Goal: Task Accomplishment & Management: Manage account settings

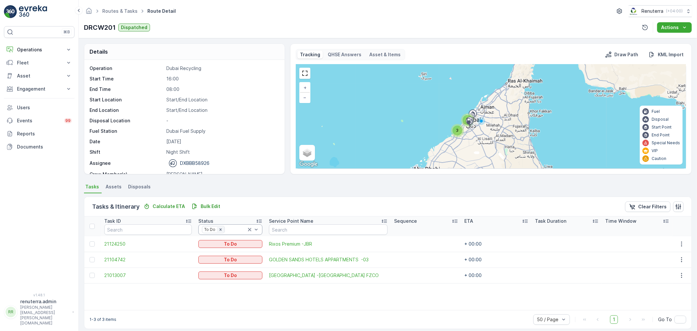
click at [218, 227] on icon "Remove To Do" at bounding box center [220, 229] width 5 height 5
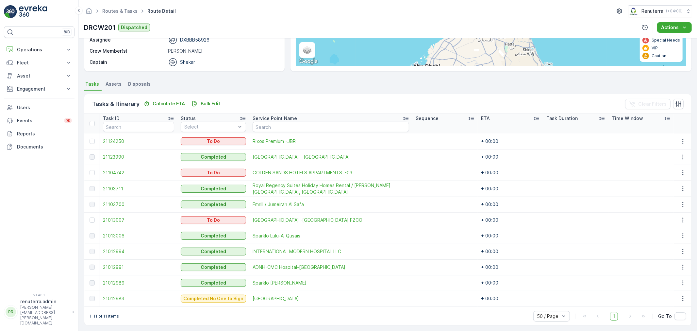
scroll to position [106, 0]
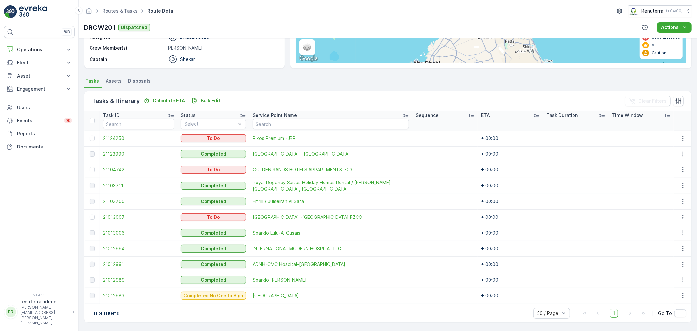
click at [107, 279] on span "21012989" at bounding box center [138, 280] width 71 height 7
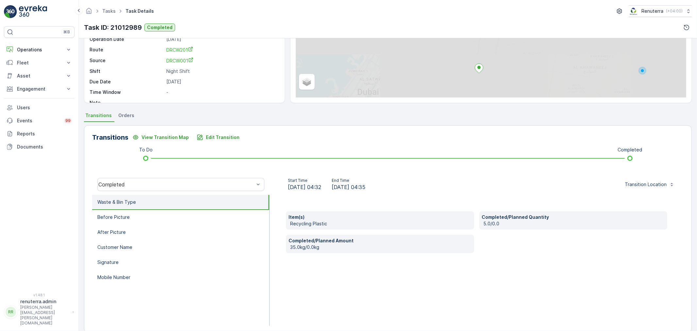
scroll to position [81, 0]
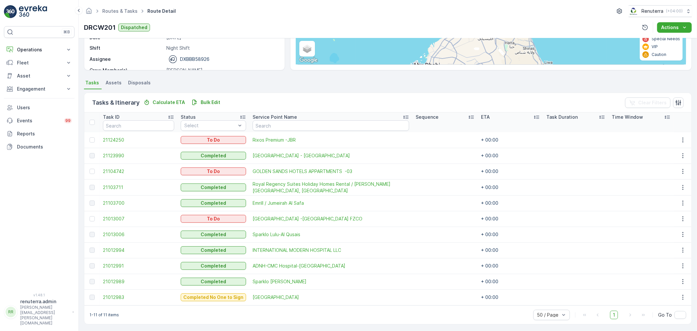
scroll to position [106, 0]
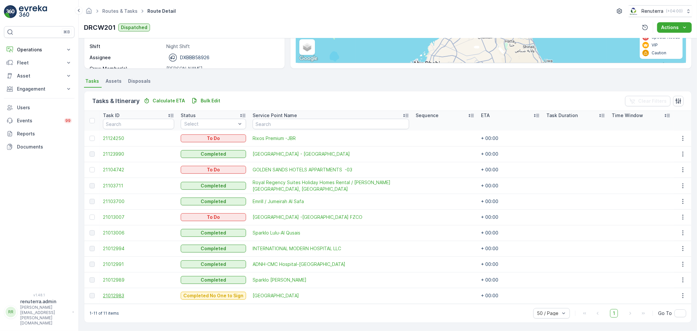
click at [111, 296] on span "21012983" at bounding box center [138, 295] width 71 height 7
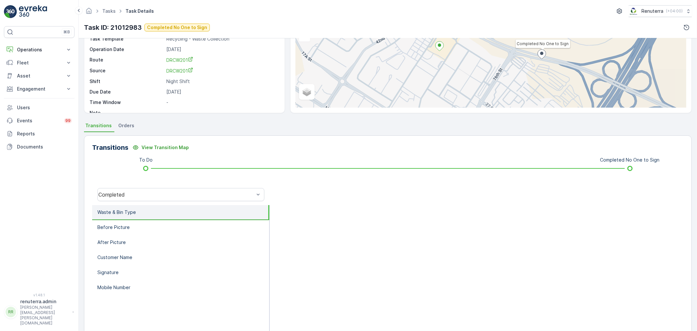
scroll to position [73, 0]
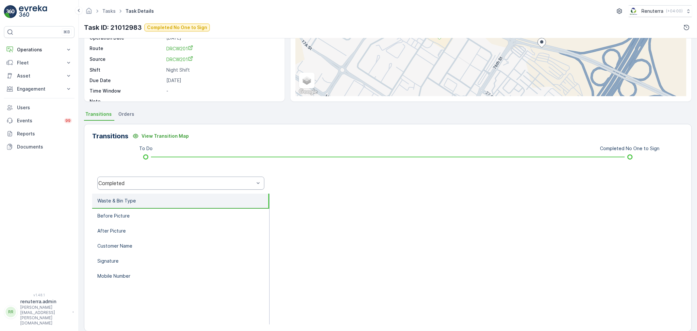
click at [137, 181] on div "Completed" at bounding box center [176, 183] width 156 height 6
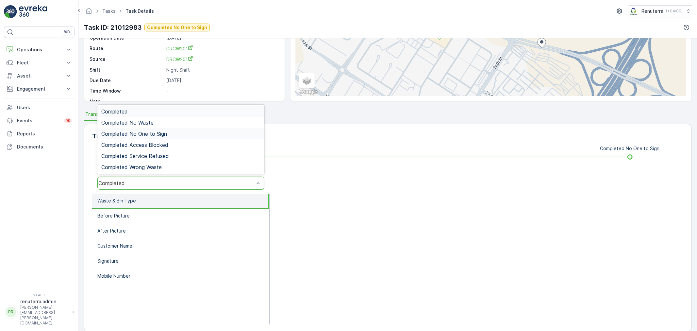
click at [153, 135] on span "Completed No One to Sign" at bounding box center [134, 134] width 66 height 6
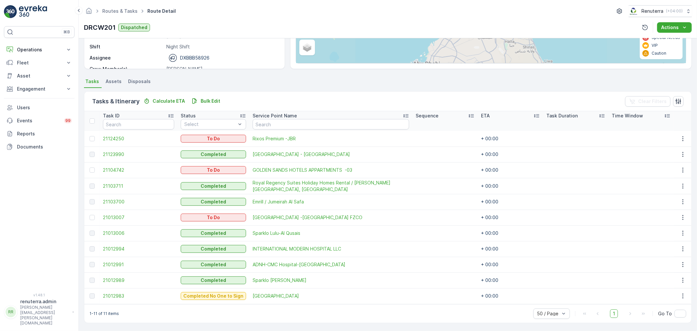
scroll to position [106, 0]
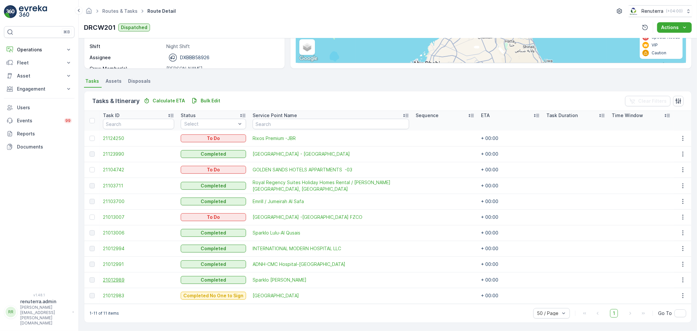
click at [128, 280] on span "21012989" at bounding box center [138, 280] width 71 height 7
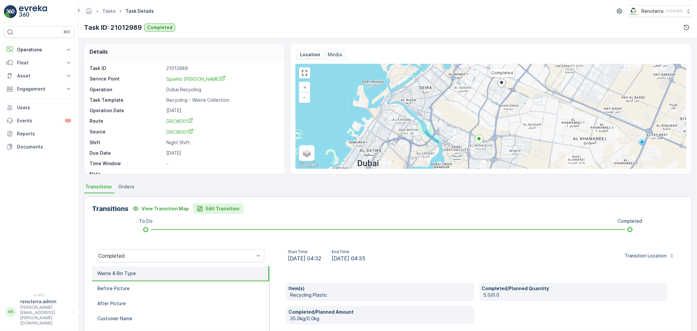
click at [221, 204] on button "Edit Transition" at bounding box center [218, 208] width 51 height 10
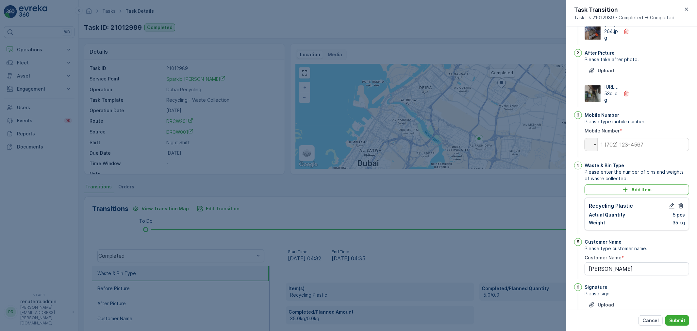
scroll to position [127, 0]
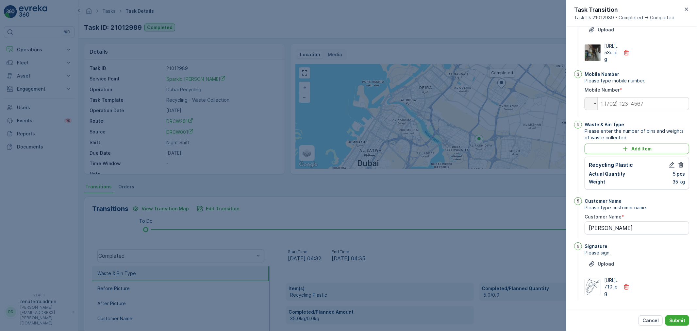
click at [670, 161] on div "Recycling Plastic Actual Quantity 5 pcs Weight 35 kg" at bounding box center [637, 173] width 96 height 24
click at [670, 161] on button "button" at bounding box center [672, 165] width 8 height 8
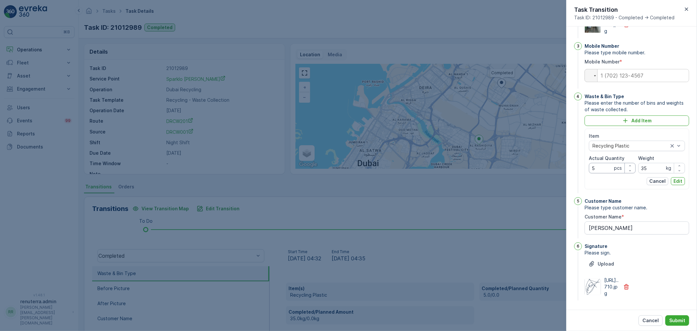
click at [607, 173] on Quantity "5" at bounding box center [612, 168] width 47 height 10
type Quantity "0"
drag, startPoint x: 659, startPoint y: 186, endPoint x: 656, endPoint y: 187, distance: 3.8
click at [656, 173] on input "35" at bounding box center [661, 168] width 47 height 10
type input "3"
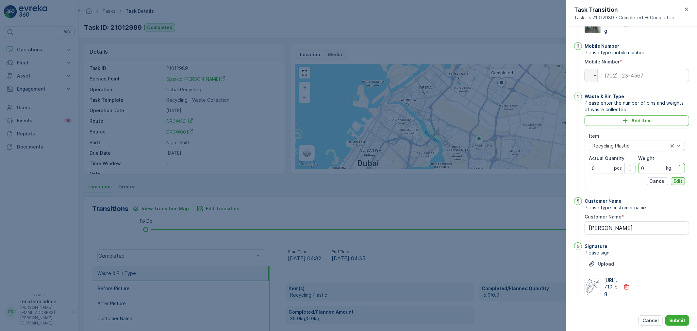
type input "0"
click at [681, 184] on p "Edit" at bounding box center [678, 181] width 9 height 7
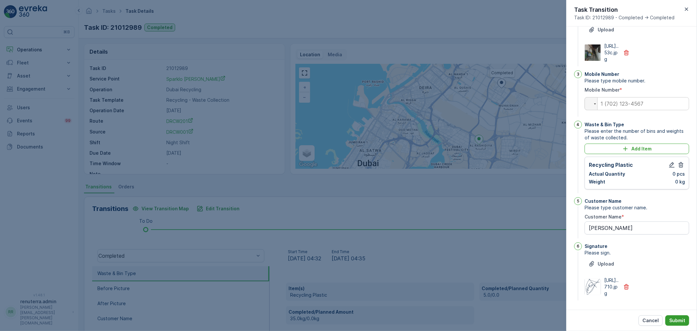
click at [681, 319] on p "Submit" at bounding box center [677, 320] width 16 height 7
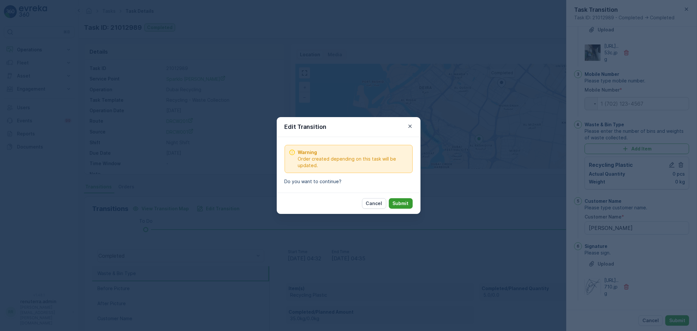
click at [404, 201] on p "Submit" at bounding box center [401, 203] width 16 height 7
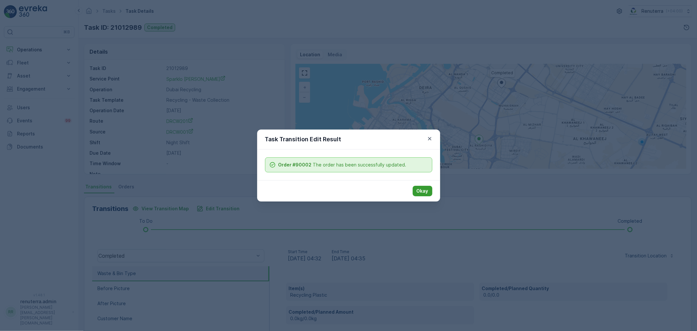
click at [417, 190] on p "Okay" at bounding box center [423, 191] width 12 height 7
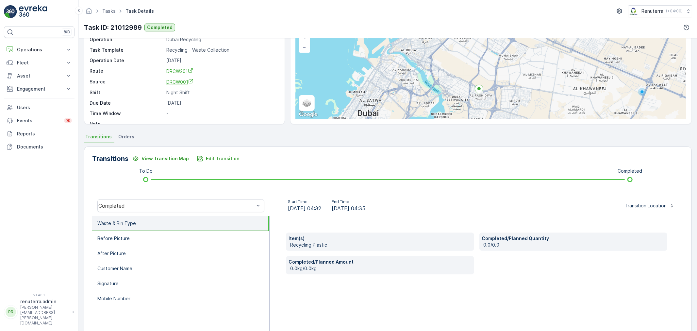
scroll to position [0, 0]
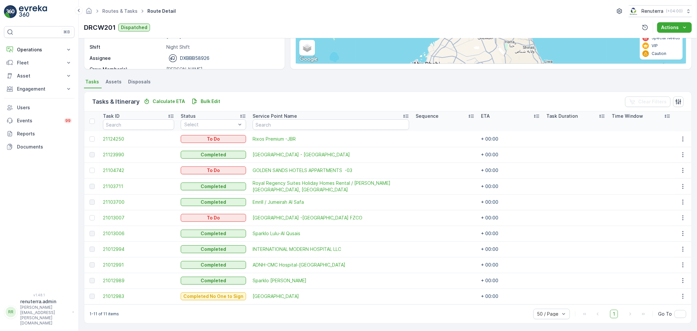
scroll to position [106, 0]
click at [268, 281] on span "Sparklo Lulu-Rashidiya" at bounding box center [331, 280] width 157 height 7
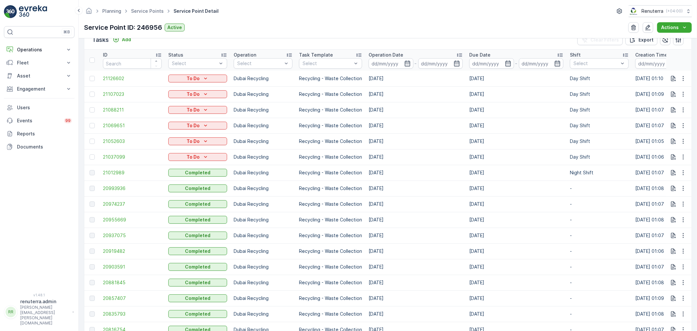
scroll to position [181, 0]
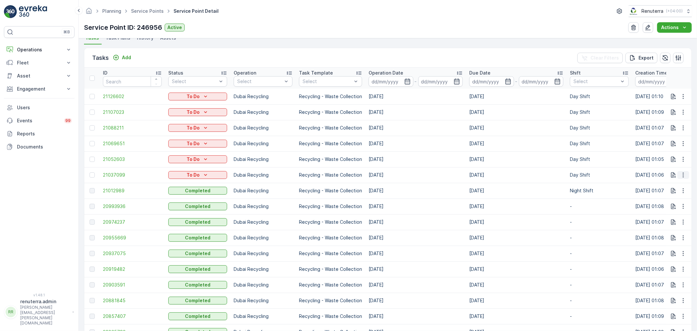
click at [678, 172] on button "button" at bounding box center [684, 175] width 12 height 8
click at [671, 200] on span "Change Route" at bounding box center [667, 202] width 32 height 7
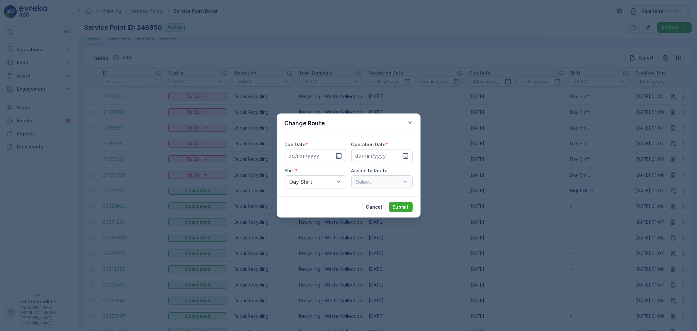
type input "[DATE]"
click at [404, 205] on p "Submit" at bounding box center [401, 207] width 16 height 7
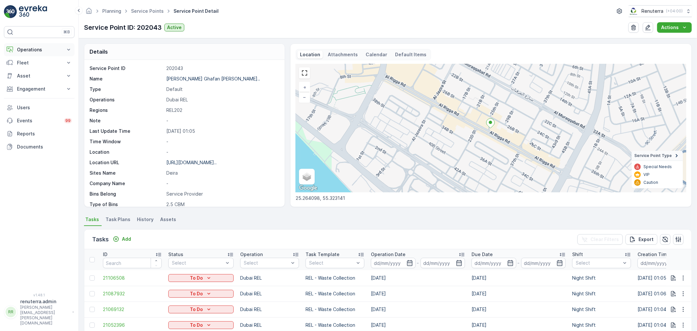
click at [35, 49] on p "Operations" at bounding box center [39, 49] width 44 height 7
click at [31, 72] on p "Planning" at bounding box center [26, 70] width 18 height 7
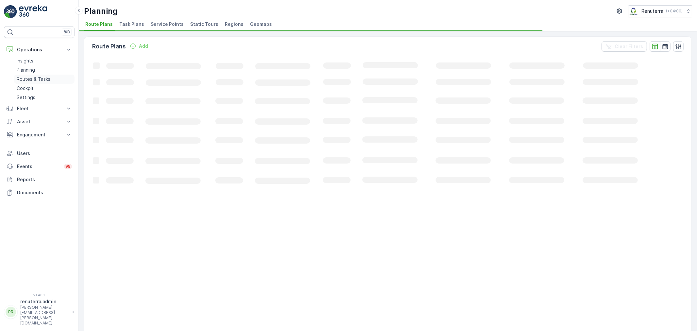
click at [31, 76] on p "Routes & Tasks" at bounding box center [34, 79] width 34 height 7
click at [111, 22] on span "Tasks" at bounding box center [115, 24] width 14 height 7
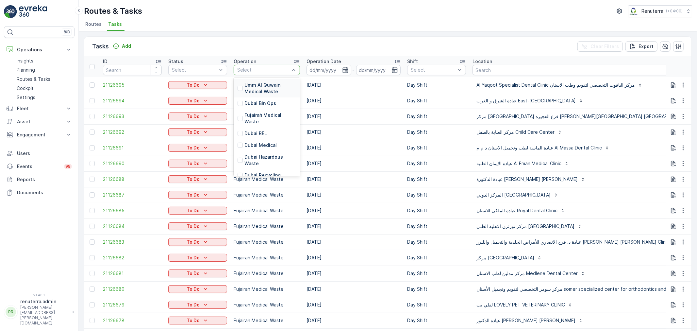
click at [272, 72] on div at bounding box center [264, 69] width 54 height 5
click at [270, 142] on p "Dubai Medical" at bounding box center [260, 145] width 32 height 7
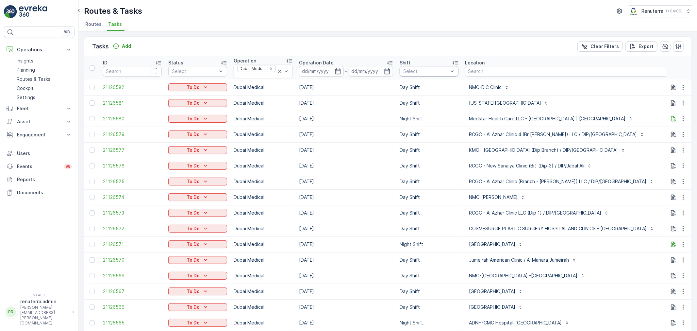
click at [440, 75] on div "Select" at bounding box center [429, 71] width 59 height 10
click at [433, 105] on div "Day Shift" at bounding box center [429, 107] width 59 height 12
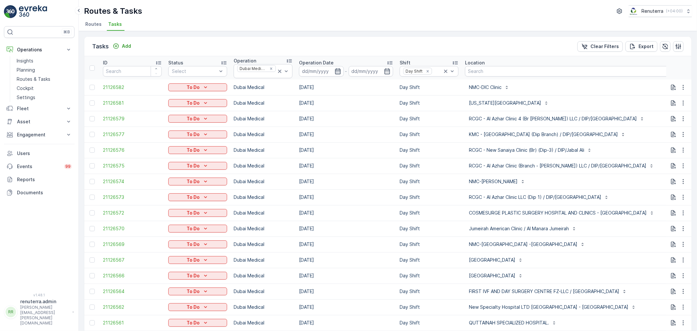
click at [341, 73] on icon "button" at bounding box center [338, 71] width 7 height 7
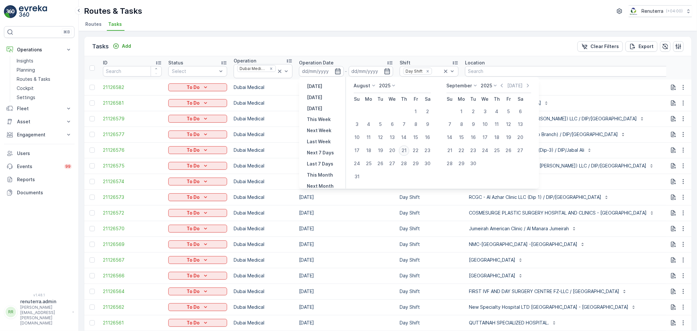
click at [405, 150] on div "21" at bounding box center [404, 150] width 10 height 10
type input "[DATE]"
click at [405, 150] on div "21" at bounding box center [404, 150] width 10 height 10
type input "[DATE]"
click at [405, 150] on div "21" at bounding box center [404, 150] width 10 height 10
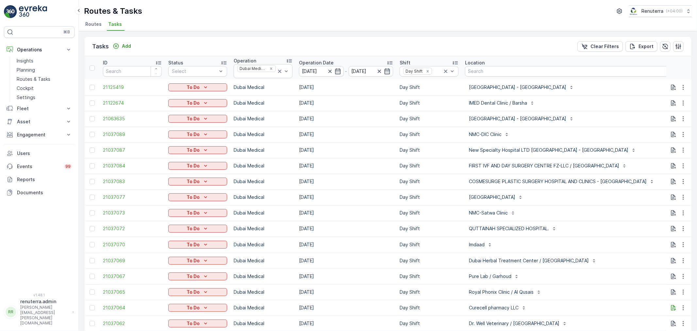
click at [460, 164] on td "Day Shift" at bounding box center [428, 166] width 65 height 16
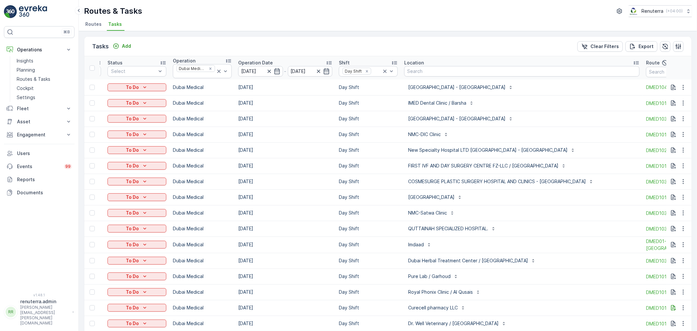
scroll to position [0, 107]
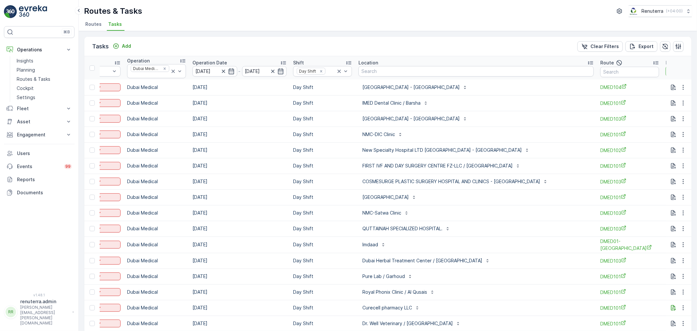
click at [666, 70] on input "text" at bounding box center [695, 71] width 59 height 10
click at [359, 108] on div "IMED Dental Clinic / Barsha" at bounding box center [396, 103] width 74 height 10
click at [600, 74] on input "text" at bounding box center [629, 72] width 59 height 10
type input "101"
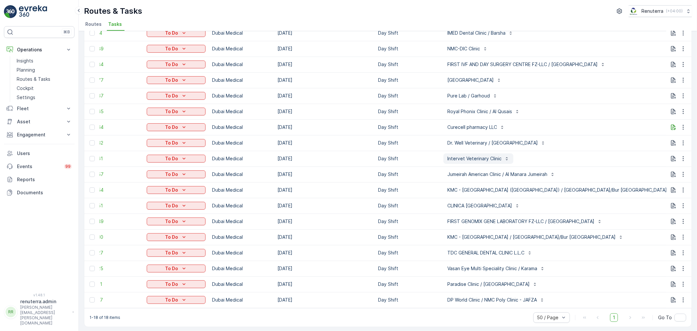
scroll to position [58, 0]
click at [681, 170] on icon "button" at bounding box center [683, 173] width 7 height 7
click at [671, 196] on span "Change Route" at bounding box center [667, 198] width 32 height 7
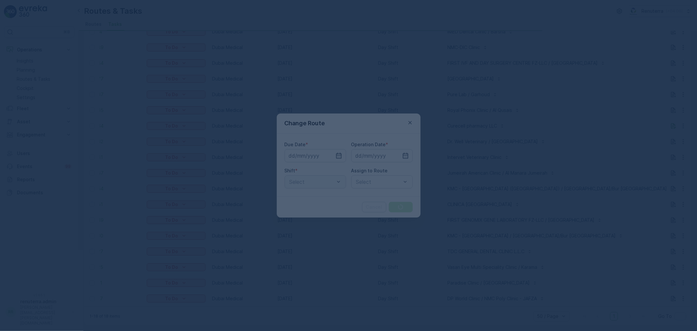
type input "[DATE]"
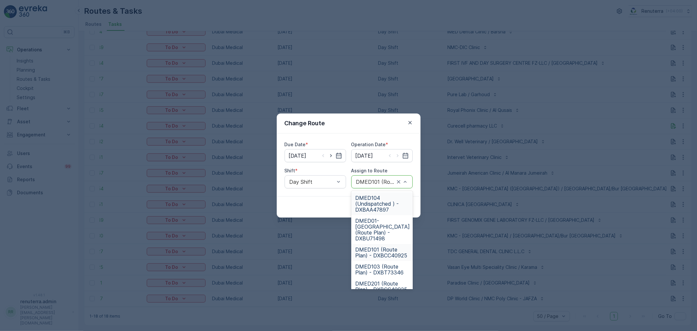
drag, startPoint x: 407, startPoint y: 181, endPoint x: 407, endPoint y: 177, distance: 3.9
type input "103"
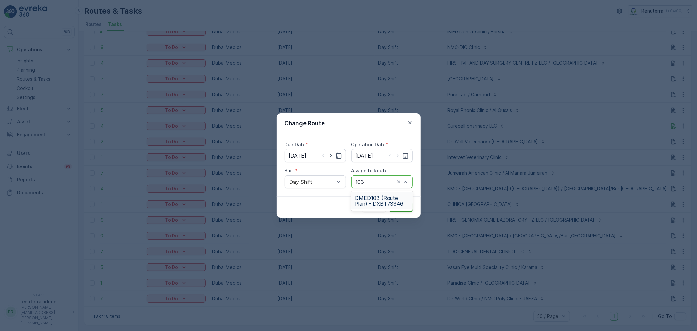
drag, startPoint x: 387, startPoint y: 202, endPoint x: 394, endPoint y: 201, distance: 6.2
click at [391, 201] on span "DMED103 (Route Plan) - DXBT73346" at bounding box center [382, 201] width 54 height 12
click at [394, 202] on button "Submit" at bounding box center [401, 207] width 24 height 10
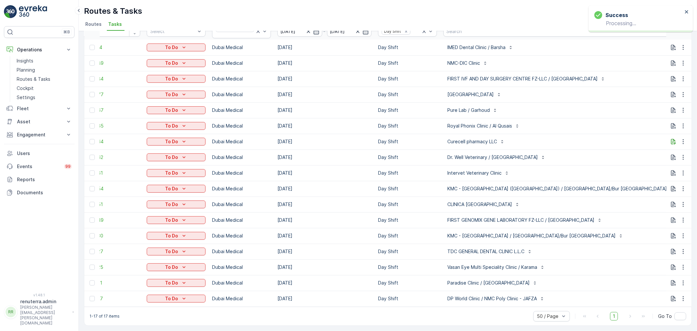
scroll to position [43, 0]
click at [683, 171] on icon "button" at bounding box center [683, 173] width 1 height 5
click at [659, 219] on span "Delete" at bounding box center [658, 219] width 15 height 7
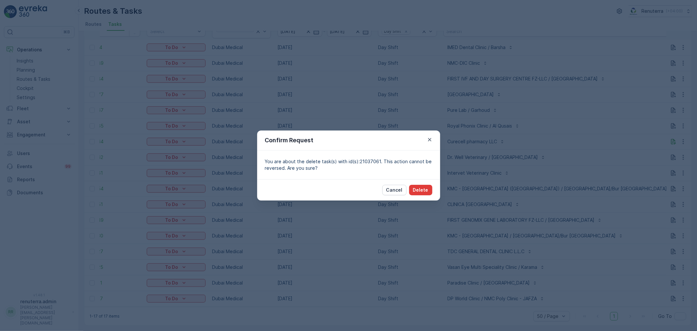
click at [423, 190] on p "Delete" at bounding box center [420, 190] width 15 height 7
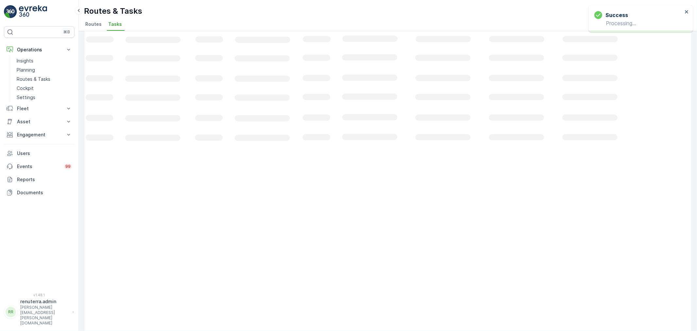
scroll to position [27, 0]
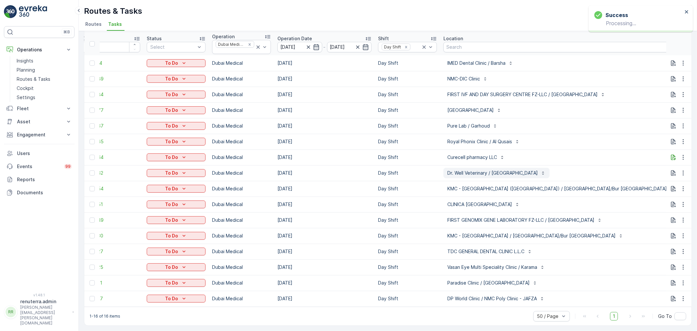
click at [468, 170] on p "Dr. Well Veterinary / Jumeirah" at bounding box center [492, 173] width 91 height 7
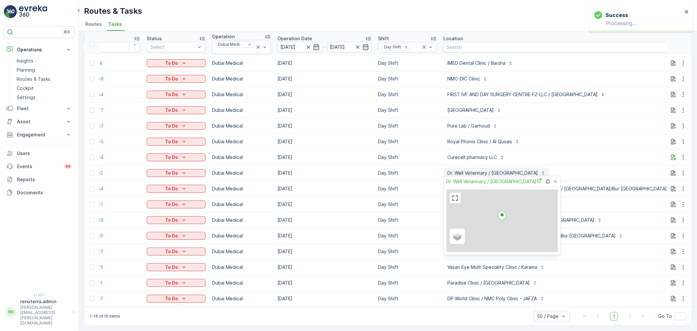
click at [462, 175] on button "Dr. Well Veterinary / Jumeirah" at bounding box center [497, 173] width 106 height 10
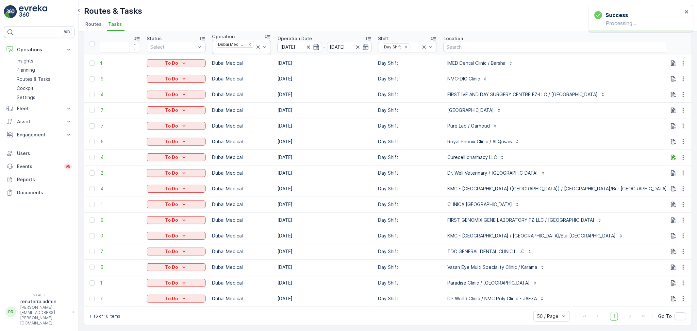
click at [462, 181] on td "KMC - Karama Medical Center (Burjuman) / Karama/Bur Dubai" at bounding box center [561, 189] width 242 height 16
click at [467, 171] on p "Dr. Well Veterinary / Jumeirah" at bounding box center [492, 173] width 91 height 7
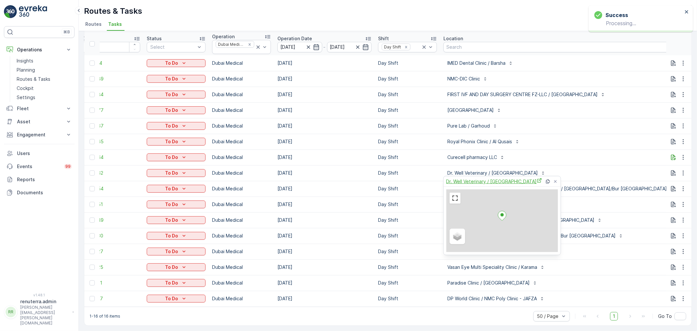
click at [466, 180] on span "Dr. Well Veterinary / Jumeirah" at bounding box center [494, 181] width 96 height 7
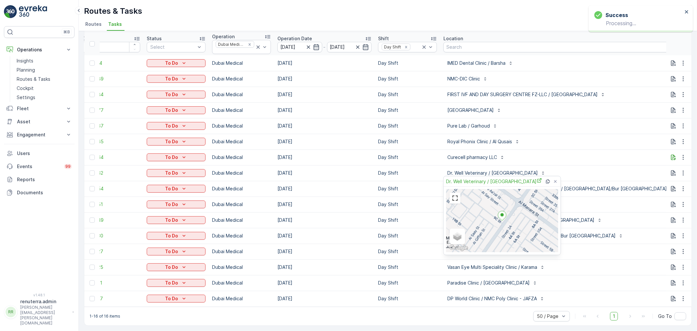
click at [568, 168] on div "Dr. Well Veterinary / Jumeirah" at bounding box center [561, 173] width 235 height 10
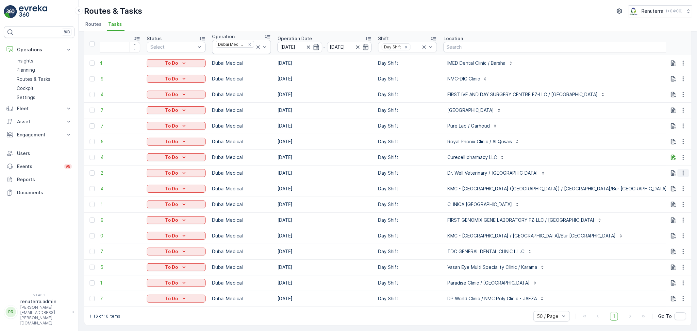
click at [684, 170] on icon "button" at bounding box center [683, 173] width 7 height 7
click at [662, 200] on span "Change Route" at bounding box center [667, 197] width 32 height 7
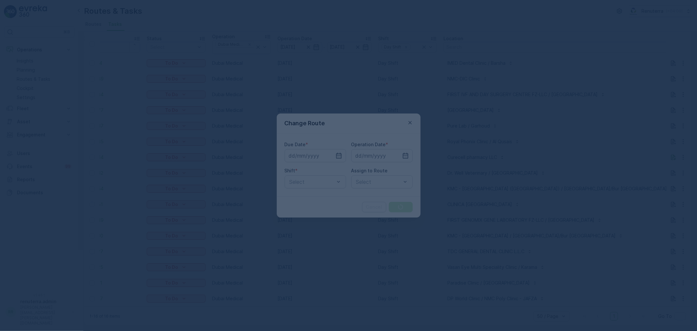
type input "[DATE]"
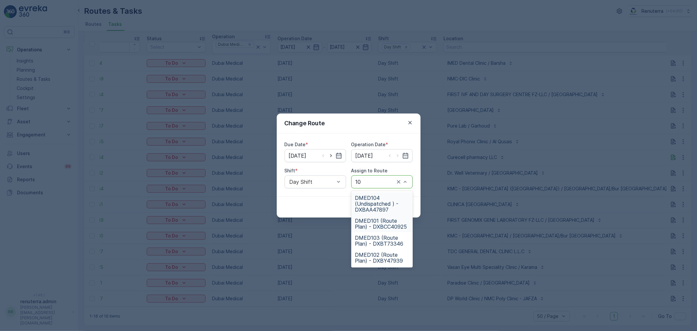
type input "103"
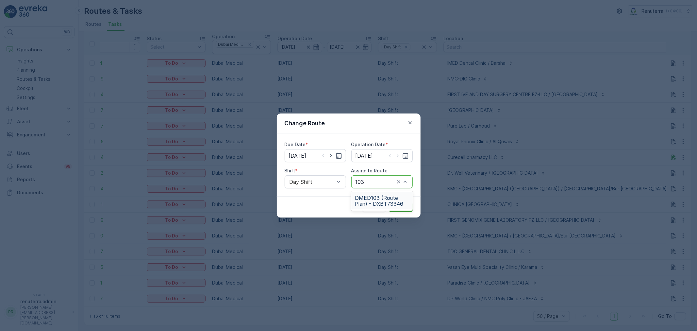
drag, startPoint x: 393, startPoint y: 200, endPoint x: 403, endPoint y: 205, distance: 11.7
click at [395, 200] on span "DMED103 (Route Plan) - DXBT73346" at bounding box center [382, 201] width 54 height 12
click at [403, 205] on p "Submit" at bounding box center [401, 207] width 16 height 7
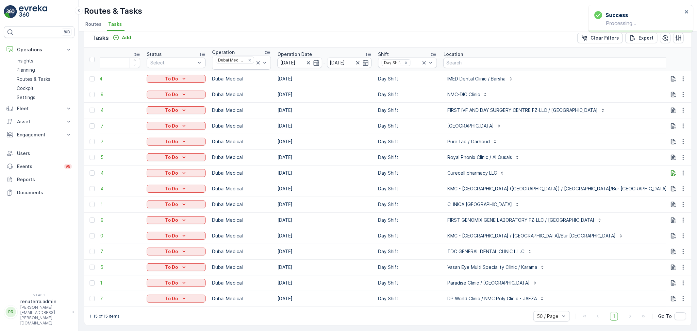
scroll to position [11, 0]
click at [680, 154] on icon "button" at bounding box center [683, 157] width 7 height 7
click at [657, 198] on ul "See More Details History Change Route Remove from Route Delete" at bounding box center [673, 183] width 52 height 51
click at [656, 201] on span "Delete" at bounding box center [658, 203] width 15 height 7
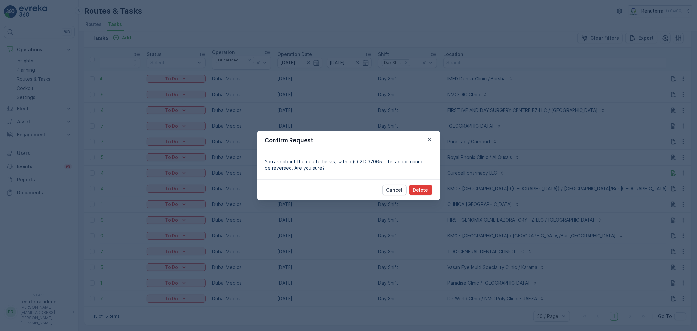
click at [422, 188] on p "Delete" at bounding box center [420, 190] width 15 height 7
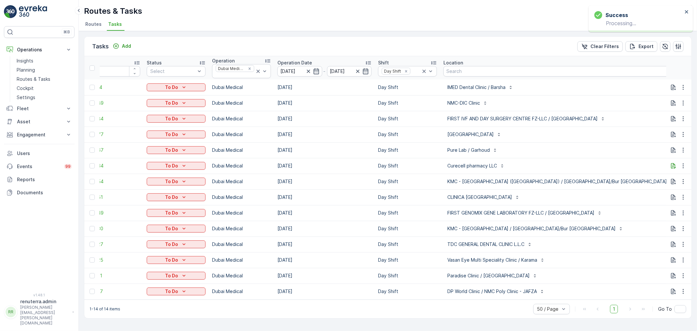
scroll to position [0, 0]
click at [682, 153] on icon "button" at bounding box center [683, 150] width 7 height 7
click at [667, 176] on span "Change Route" at bounding box center [667, 178] width 32 height 7
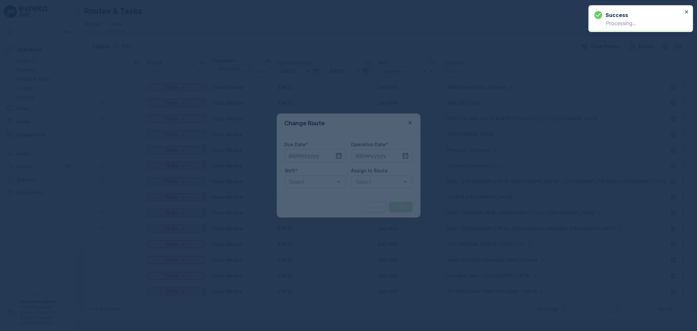
type input "[DATE]"
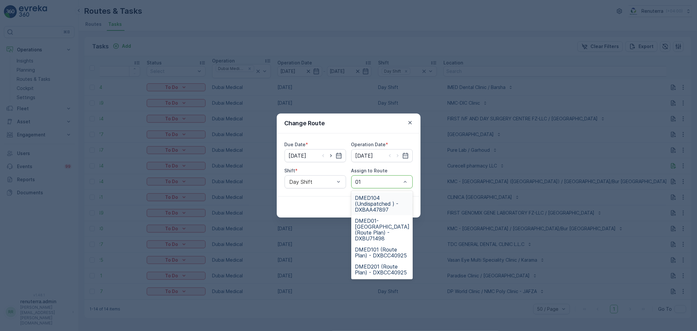
type input "0"
type input "103"
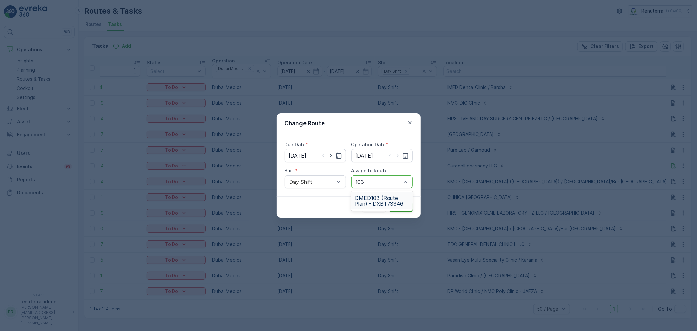
drag, startPoint x: 394, startPoint y: 196, endPoint x: 397, endPoint y: 208, distance: 12.0
click at [394, 196] on span "DMED103 (Route Plan) - DXBT73346" at bounding box center [382, 201] width 54 height 12
click at [399, 208] on p "Submit" at bounding box center [401, 207] width 16 height 7
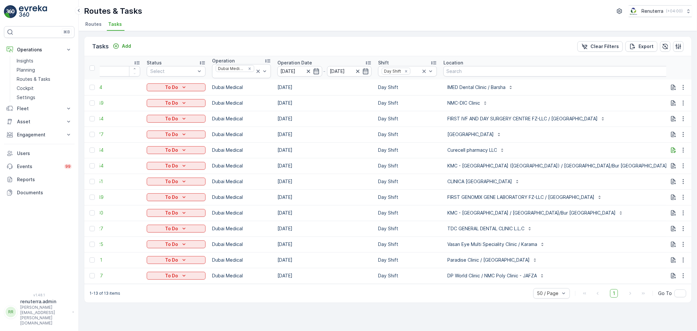
drag, startPoint x: 449, startPoint y: 282, endPoint x: 521, endPoint y: 283, distance: 71.9
click at [521, 283] on div "ID Status Select Operation Dubai Medical Operation Date 21.08.2025 - 21.08.2025…" at bounding box center [387, 169] width 607 height 227
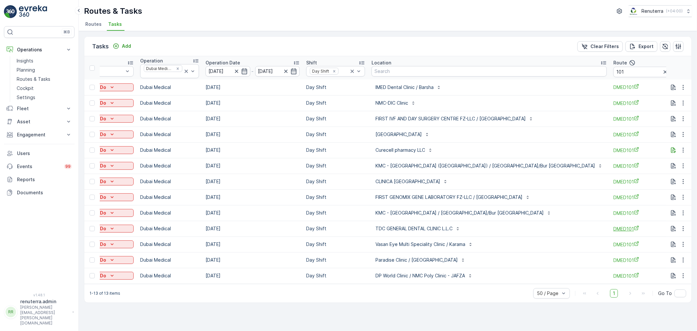
scroll to position [0, 94]
click at [610, 78] on th "Route 101" at bounding box center [642, 67] width 65 height 23
click at [613, 72] on input "101" at bounding box center [642, 72] width 59 height 10
type input "1013"
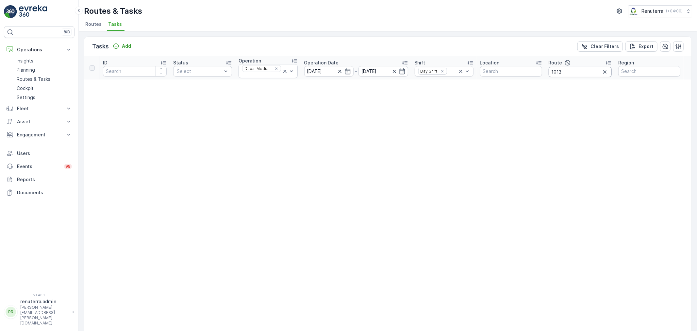
drag, startPoint x: 572, startPoint y: 76, endPoint x: 571, endPoint y: 70, distance: 6.3
click at [571, 72] on input "1013" at bounding box center [580, 72] width 63 height 10
type input "10"
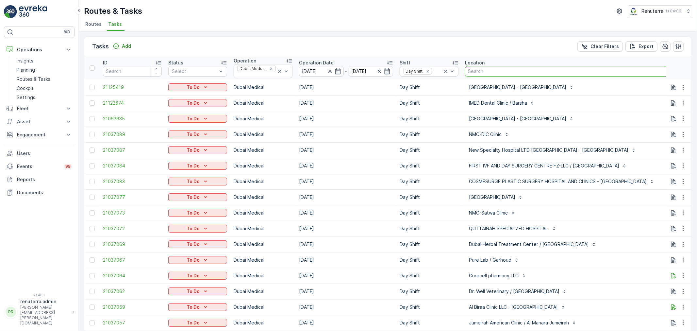
click at [571, 67] on input "text" at bounding box center [582, 71] width 235 height 10
type input "103"
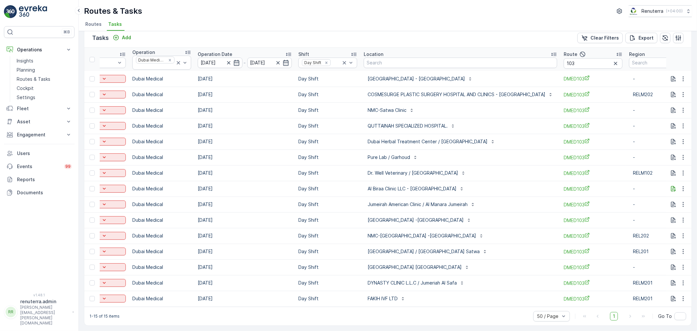
scroll to position [0, 93]
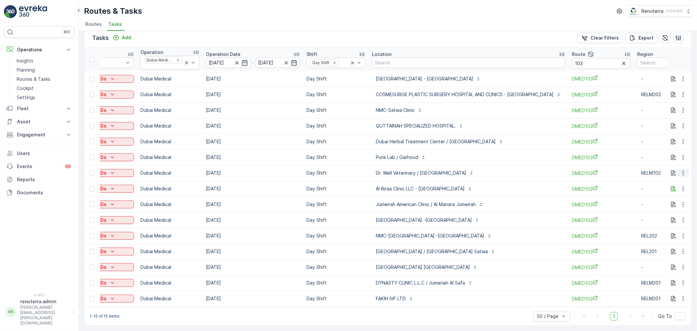
click at [688, 169] on button "button" at bounding box center [684, 173] width 12 height 8
click at [671, 223] on div "Delete" at bounding box center [672, 218] width 49 height 9
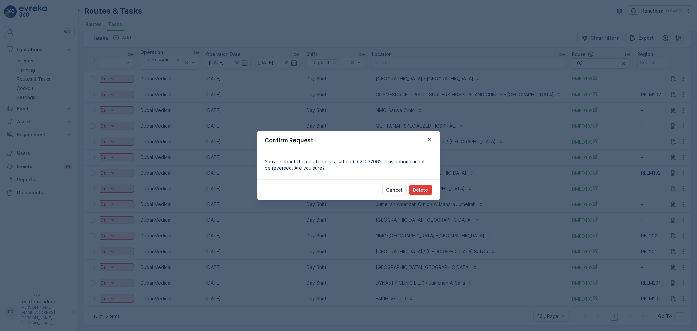
click at [415, 193] on p "Delete" at bounding box center [420, 190] width 15 height 7
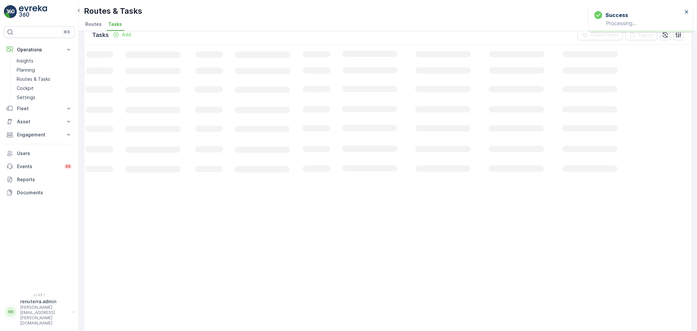
scroll to position [0, 0]
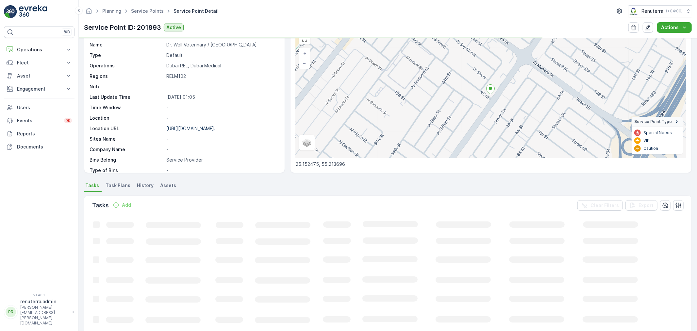
scroll to position [36, 0]
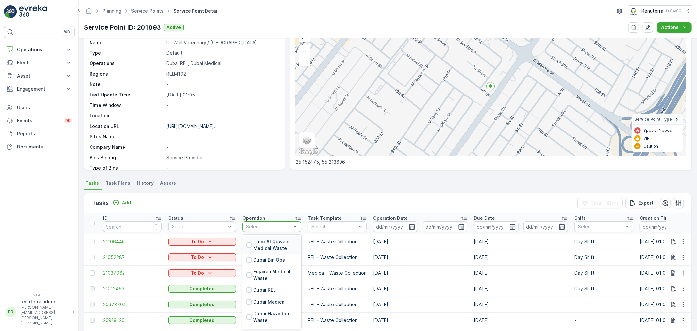
drag, startPoint x: 262, startPoint y: 226, endPoint x: 263, endPoint y: 231, distance: 5.6
click at [263, 226] on div at bounding box center [268, 226] width 46 height 5
click at [269, 296] on div "Dubai Medical" at bounding box center [272, 302] width 59 height 12
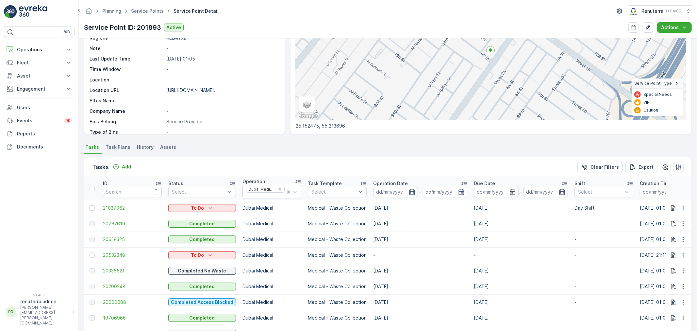
scroll to position [73, 0]
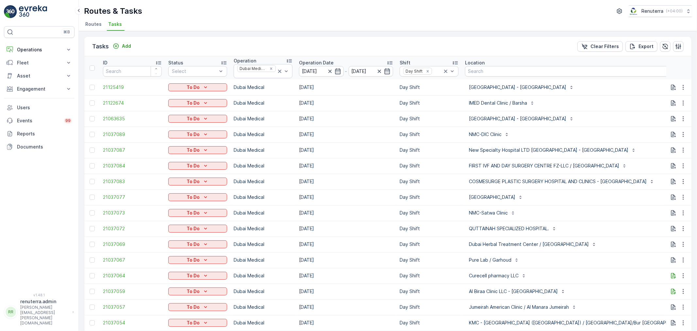
type input "102"
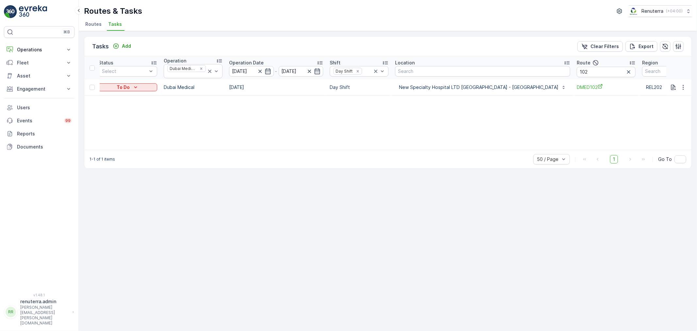
scroll to position [0, 78]
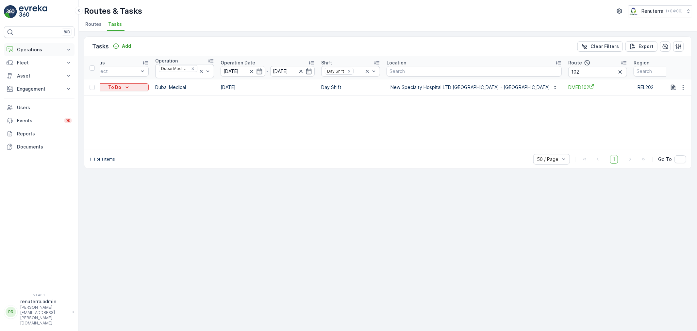
drag, startPoint x: 28, startPoint y: 42, endPoint x: 27, endPoint y: 53, distance: 11.5
click at [28, 42] on div "⌘B Operations Insights Planning Routes & Tasks Cockpit Settings Fleet Live Trac…" at bounding box center [39, 155] width 71 height 259
click at [27, 48] on p "Operations" at bounding box center [39, 49] width 44 height 7
click at [31, 71] on p "Planning" at bounding box center [26, 70] width 18 height 7
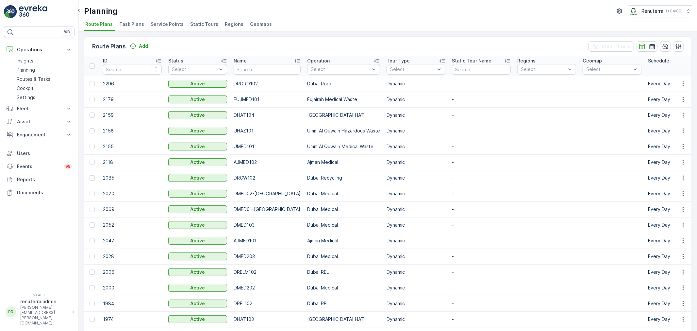
click at [165, 29] on li "Service Points" at bounding box center [167, 25] width 37 height 11
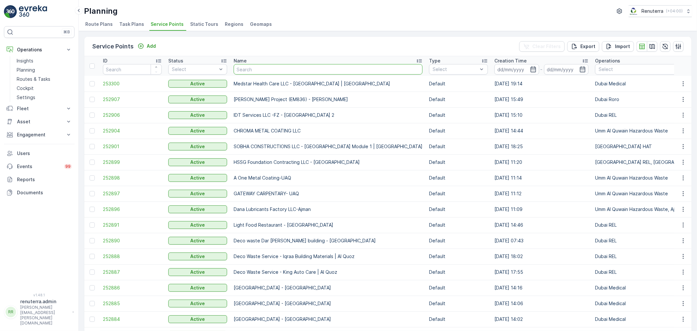
click at [287, 74] on input "text" at bounding box center [328, 69] width 189 height 10
type input "nmc r"
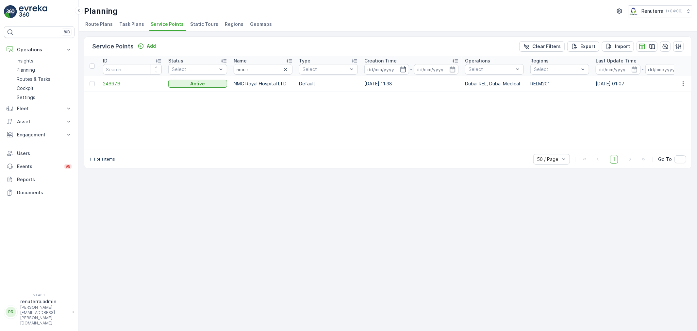
click at [119, 84] on span "246976" at bounding box center [132, 83] width 59 height 7
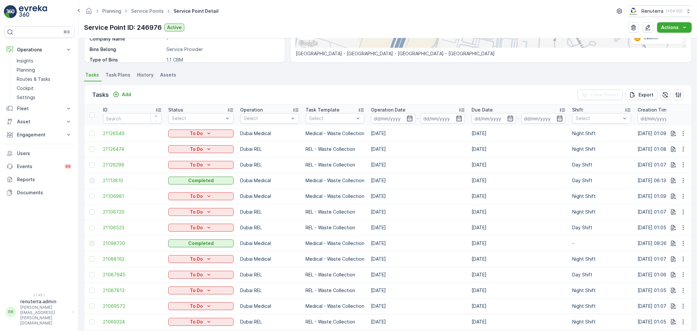
scroll to position [145, 0]
click at [127, 91] on p "Add" at bounding box center [126, 94] width 9 height 7
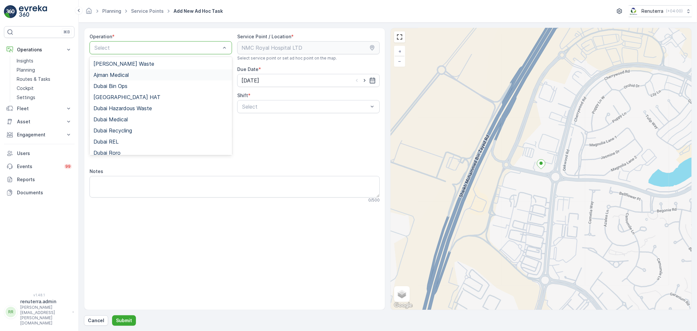
click at [143, 75] on div "Ajman Medical" at bounding box center [160, 75] width 135 height 6
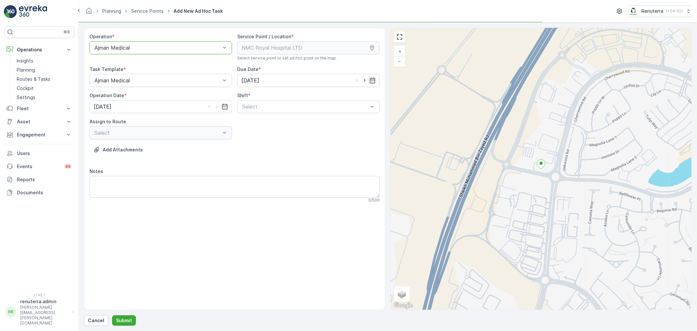
drag, startPoint x: 149, startPoint y: 50, endPoint x: 148, endPoint y: 55, distance: 4.9
click at [149, 50] on div at bounding box center [157, 48] width 127 height 6
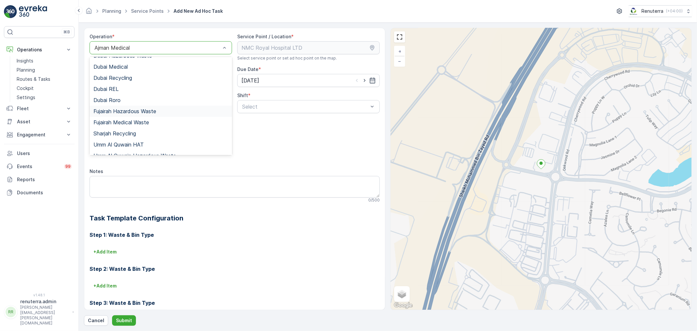
scroll to position [35, 0]
click at [139, 88] on div "Dubai Medical" at bounding box center [161, 84] width 143 height 11
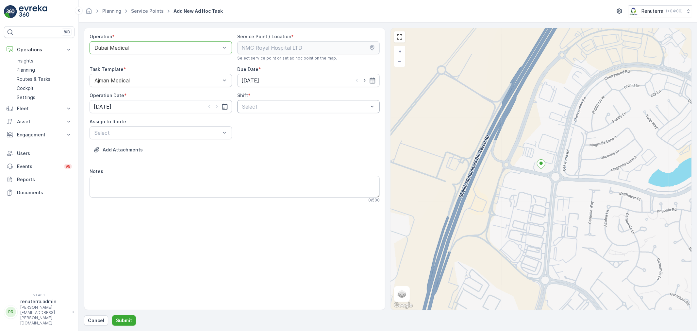
click at [258, 107] on div at bounding box center [305, 107] width 127 height 6
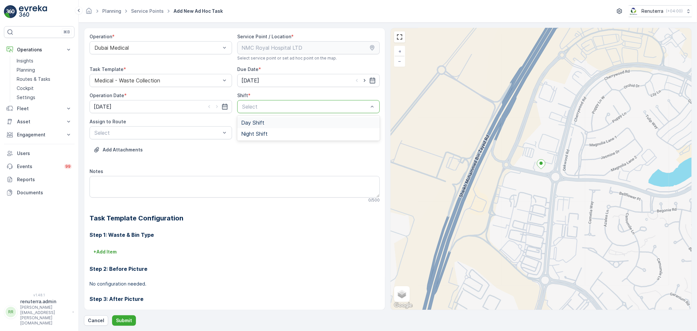
drag, startPoint x: 253, startPoint y: 122, endPoint x: 191, endPoint y: 122, distance: 61.8
click at [251, 122] on span "Day Shift" at bounding box center [252, 123] width 23 height 6
drag, startPoint x: 158, startPoint y: 122, endPoint x: 156, endPoint y: 129, distance: 6.9
click at [158, 126] on div "Assign to Route Select" at bounding box center [161, 128] width 143 height 21
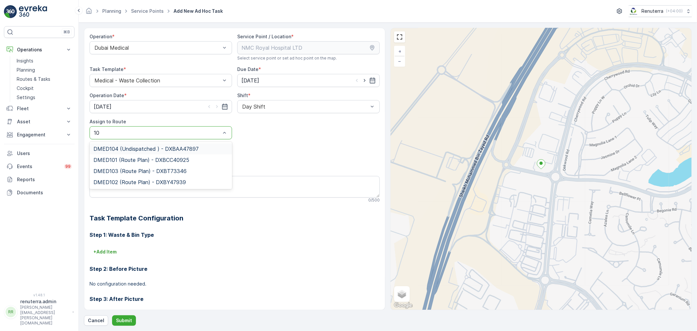
type input "102"
click at [152, 149] on span "DMED102 (Route Plan) - DXBY47939" at bounding box center [139, 149] width 92 height 6
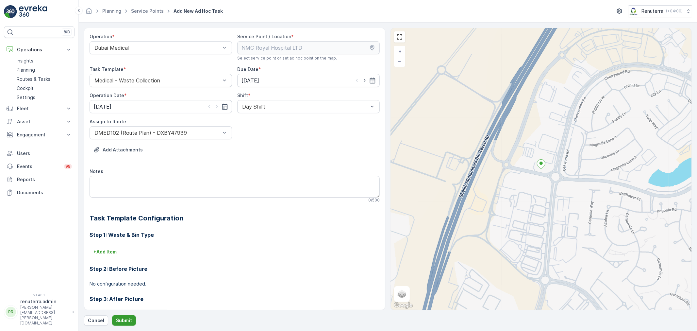
click at [115, 316] on button "Submit" at bounding box center [124, 320] width 24 height 10
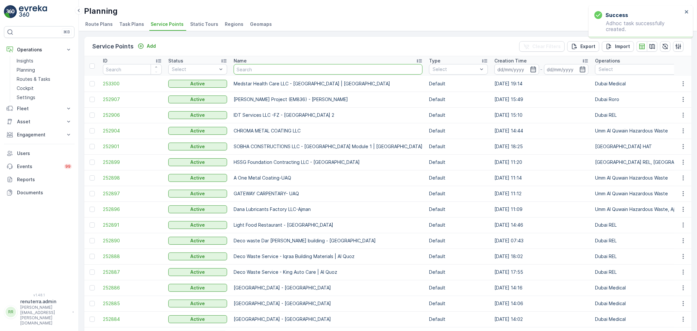
click at [252, 73] on input "text" at bounding box center [328, 69] width 189 height 10
type input "nmc"
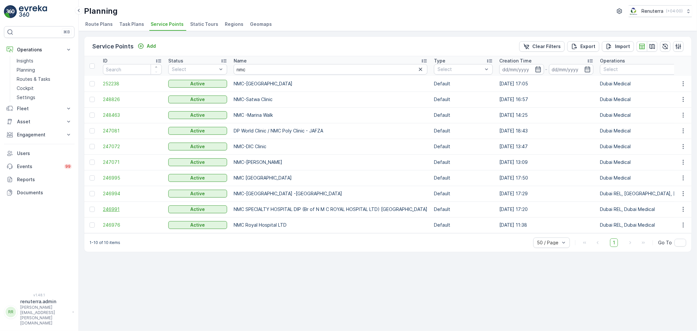
click at [117, 210] on span "246991" at bounding box center [132, 209] width 59 height 7
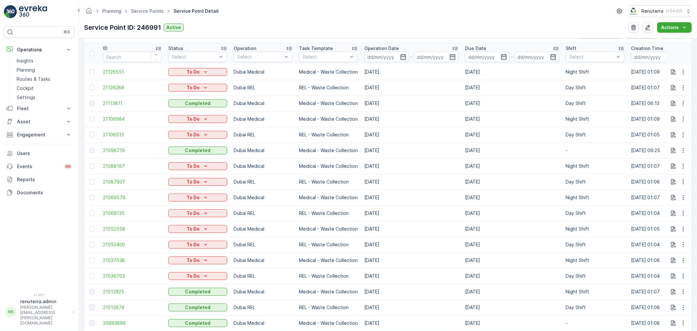
scroll to position [218, 0]
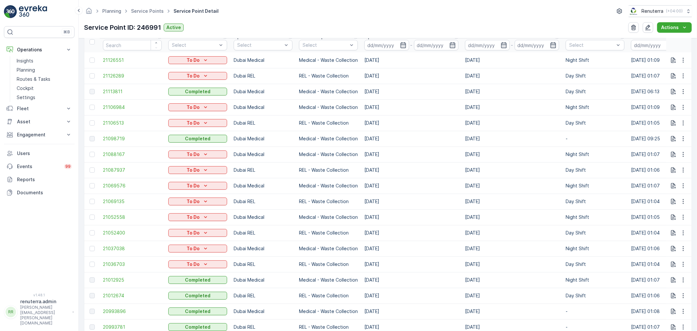
drag, startPoint x: 262, startPoint y: 45, endPoint x: 257, endPoint y: 51, distance: 7.5
click at [262, 44] on div at bounding box center [260, 44] width 46 height 5
click at [250, 117] on p "Dubai Medical" at bounding box center [260, 120] width 32 height 7
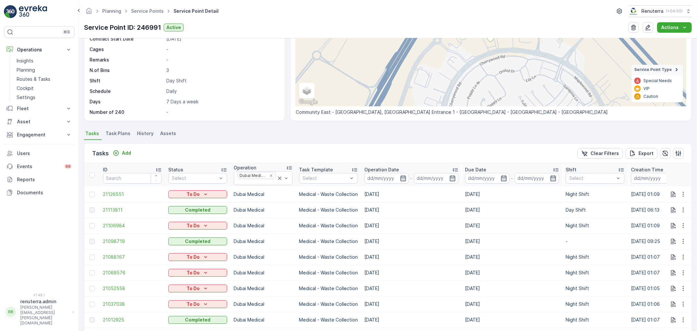
scroll to position [73, 0]
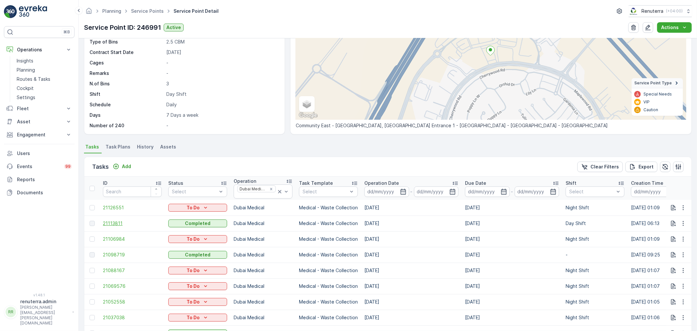
click at [113, 223] on span "21113811" at bounding box center [132, 223] width 59 height 7
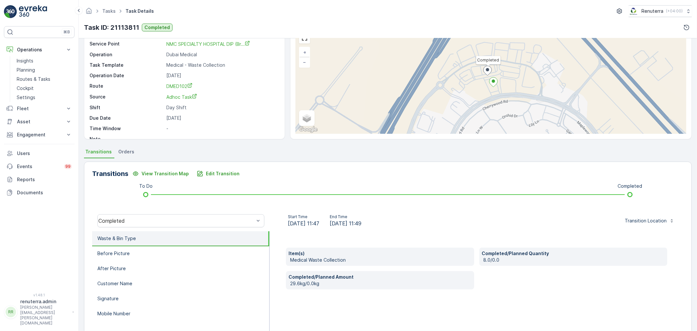
scroll to position [36, 0]
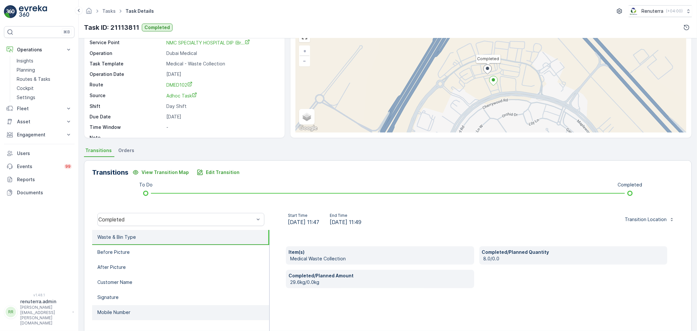
click at [121, 311] on p "Mobile Number" at bounding box center [113, 312] width 33 height 7
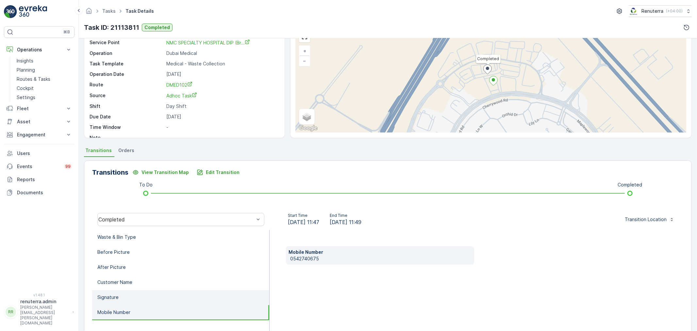
click at [121, 299] on li "Signature" at bounding box center [180, 297] width 177 height 15
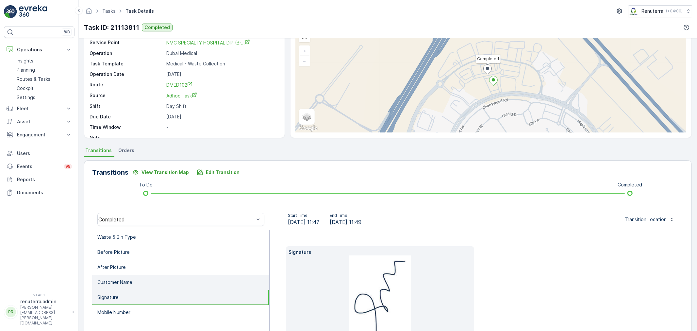
click at [125, 282] on p "Customer Name" at bounding box center [114, 282] width 35 height 7
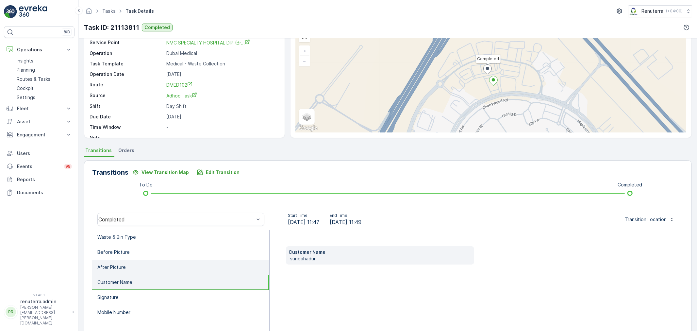
click at [129, 269] on li "After Picture" at bounding box center [180, 267] width 177 height 15
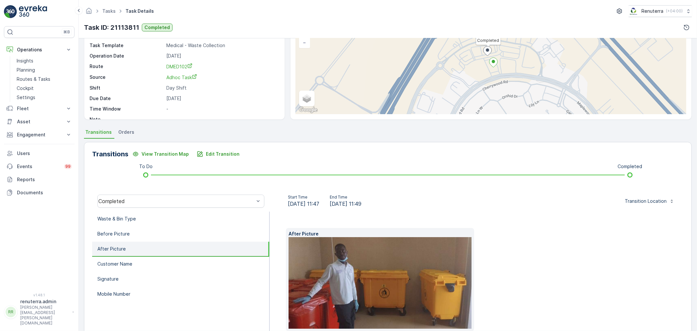
scroll to position [92, 0]
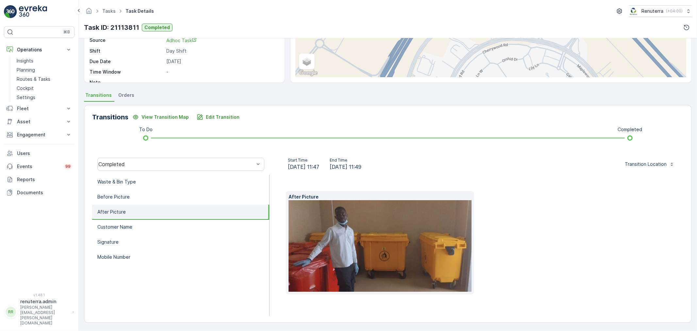
click at [371, 245] on img at bounding box center [391, 246] width 204 height 92
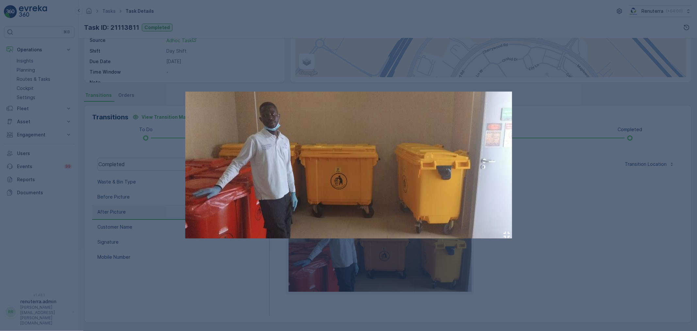
click at [558, 158] on div at bounding box center [348, 165] width 697 height 331
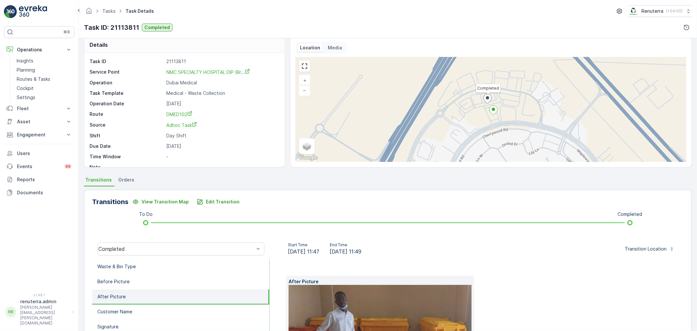
scroll to position [0, 0]
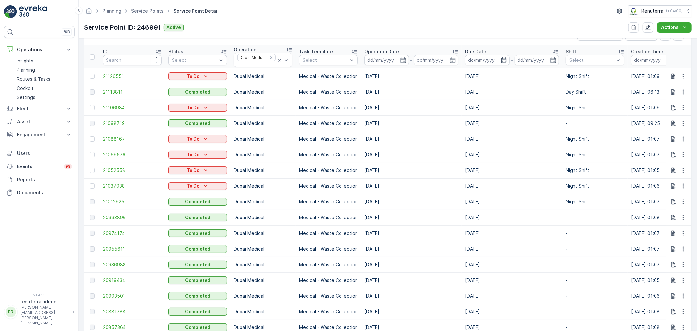
scroll to position [145, 0]
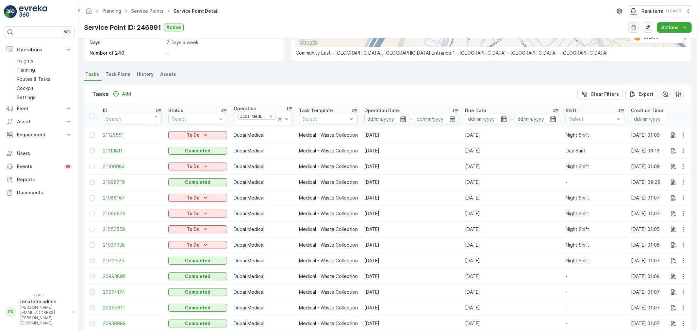
click at [112, 151] on span "21113811" at bounding box center [132, 150] width 59 height 7
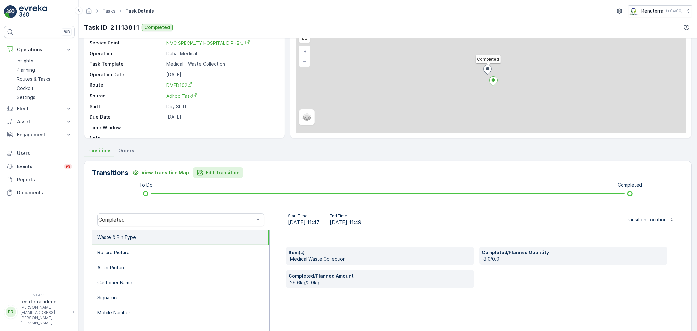
scroll to position [36, 0]
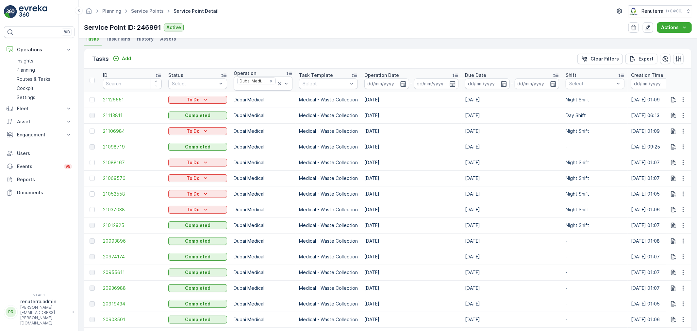
scroll to position [181, 0]
click at [106, 227] on td "21012925" at bounding box center [132, 224] width 65 height 16
click at [109, 224] on span "21012925" at bounding box center [132, 224] width 59 height 7
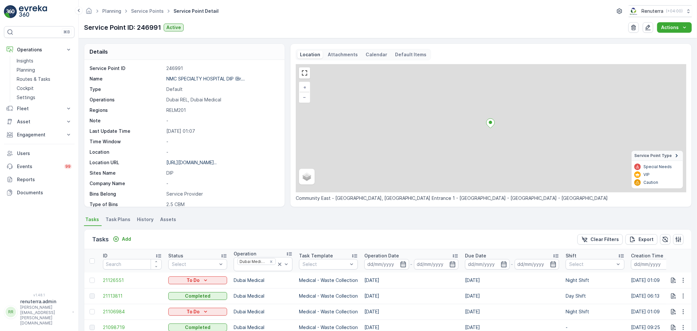
scroll to position [73, 0]
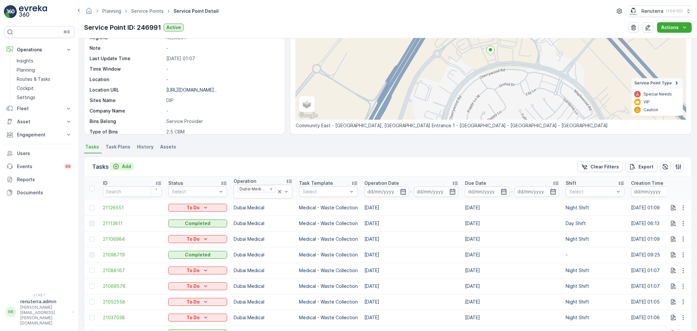
click at [130, 169] on p "Add" at bounding box center [126, 166] width 9 height 7
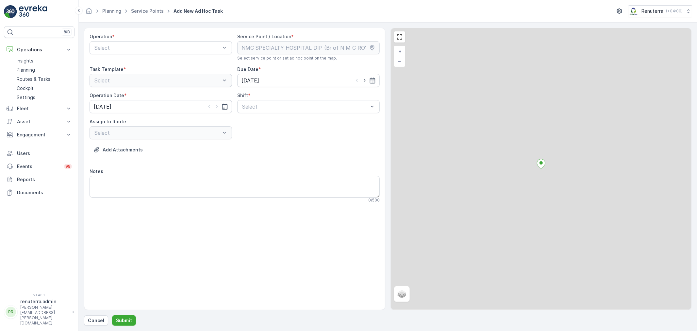
click at [129, 48] on div at bounding box center [157, 48] width 127 height 6
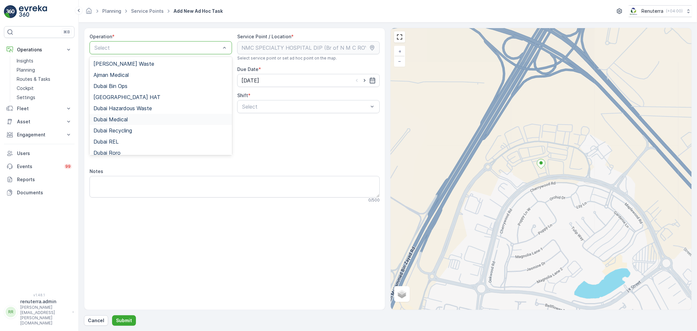
drag, startPoint x: 136, startPoint y: 121, endPoint x: 143, endPoint y: 120, distance: 7.4
click at [136, 121] on div "Dubai Medical" at bounding box center [160, 119] width 135 height 6
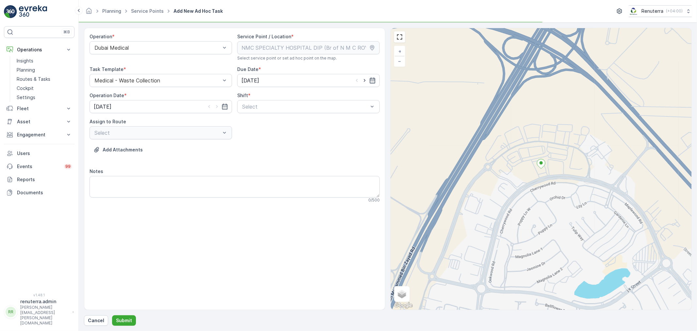
click at [293, 113] on div "Operation * Dubai Medical Service Point / Location * Select service point or se…" at bounding box center [235, 120] width 290 height 175
drag, startPoint x: 293, startPoint y: 108, endPoint x: 275, endPoint y: 114, distance: 18.5
click at [281, 111] on div "Select" at bounding box center [308, 106] width 143 height 13
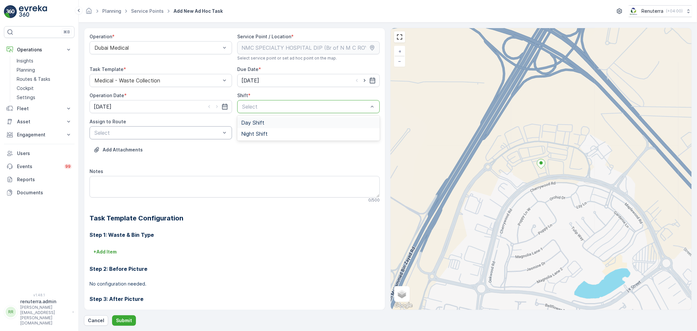
click at [252, 122] on span "Day Shift" at bounding box center [252, 123] width 23 height 6
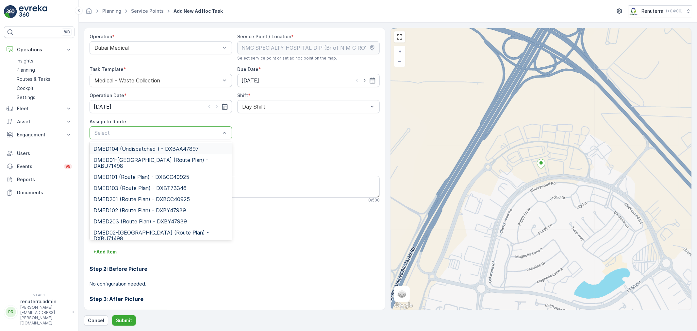
click at [178, 131] on div at bounding box center [157, 133] width 127 height 6
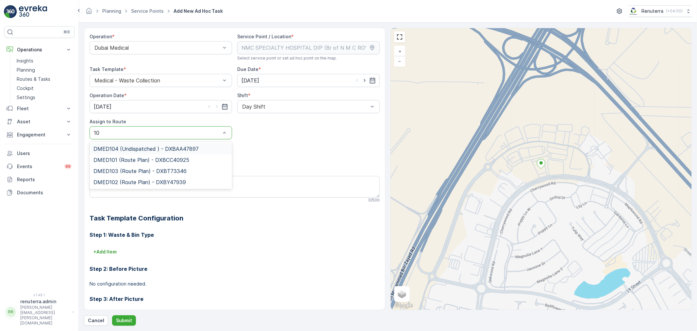
type input "102"
click at [178, 148] on span "DMED102 (Route Plan) - DXBY47939" at bounding box center [139, 149] width 92 height 6
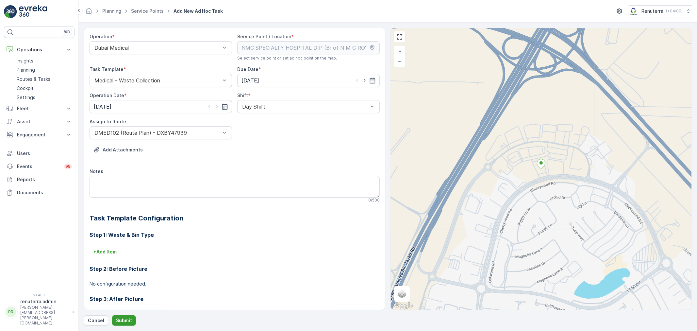
click at [129, 320] on p "Submit" at bounding box center [124, 320] width 16 height 7
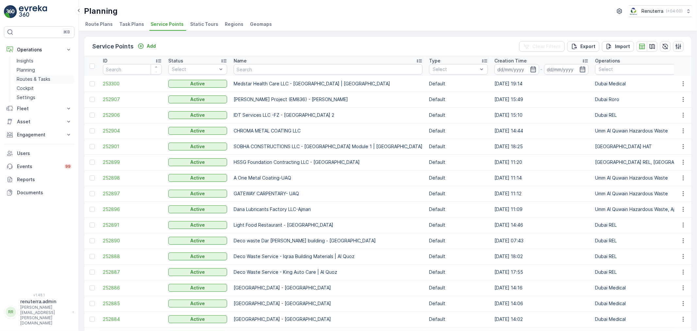
click at [40, 78] on p "Routes & Tasks" at bounding box center [34, 79] width 34 height 7
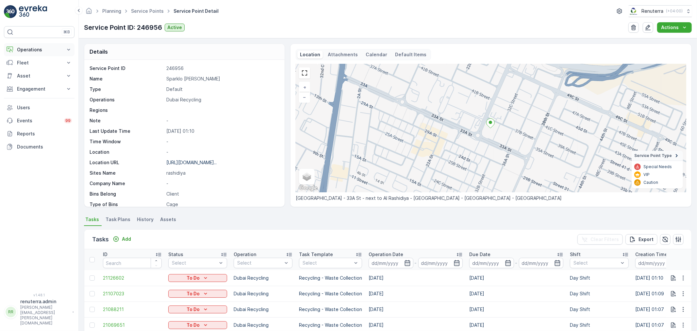
drag, startPoint x: 33, startPoint y: 51, endPoint x: 33, endPoint y: 56, distance: 4.9
click at [33, 51] on p "Operations" at bounding box center [39, 49] width 44 height 7
click at [31, 75] on link "Routes & Tasks" at bounding box center [44, 79] width 60 height 9
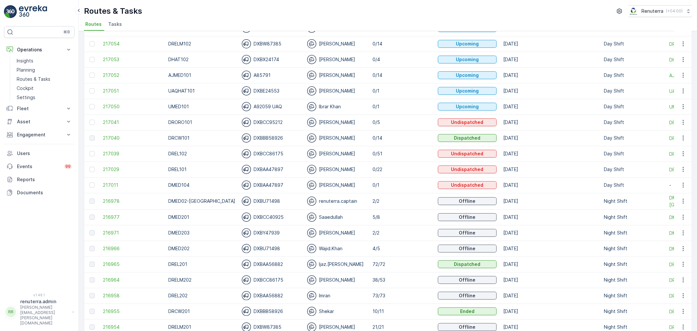
scroll to position [73, 0]
click at [118, 311] on span "216955" at bounding box center [132, 310] width 59 height 7
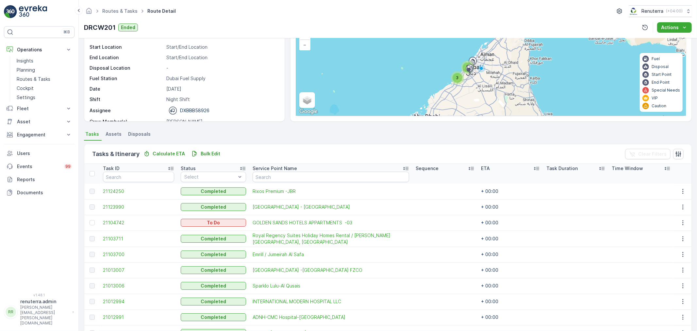
scroll to position [33, 0]
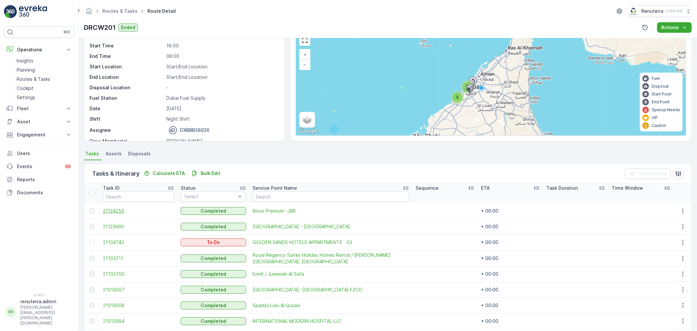
click at [108, 210] on span "21124250" at bounding box center [138, 211] width 71 height 7
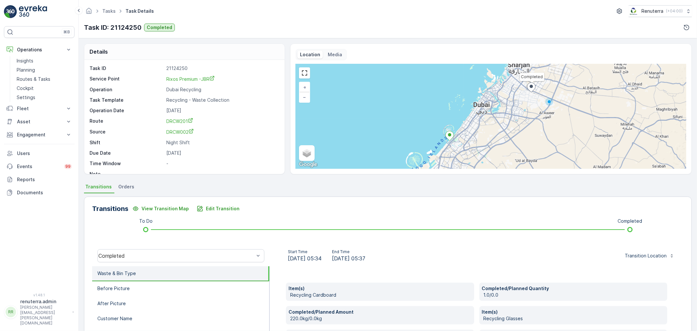
click at [187, 75] on div "Task ID 21124250 Service Point Rixos Premium -JBR Operation Dubai Recycling Tas…" at bounding box center [184, 121] width 188 height 112
click at [185, 80] on span "Rixos Premium -JBR" at bounding box center [190, 79] width 48 height 6
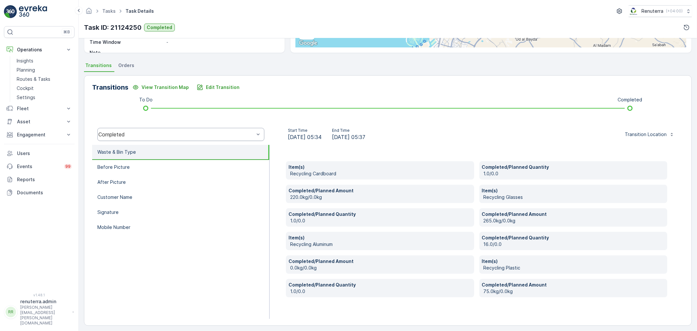
scroll to position [124, 0]
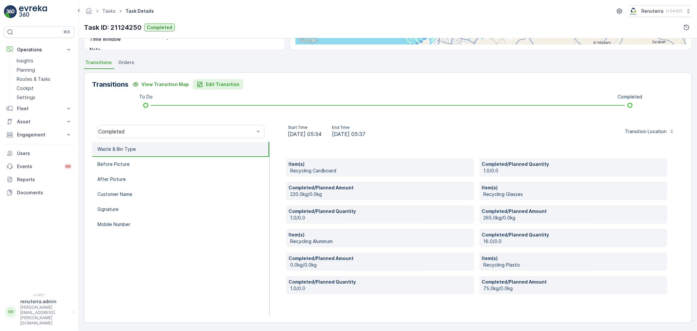
click at [216, 79] on button "Edit Transition" at bounding box center [218, 84] width 51 height 10
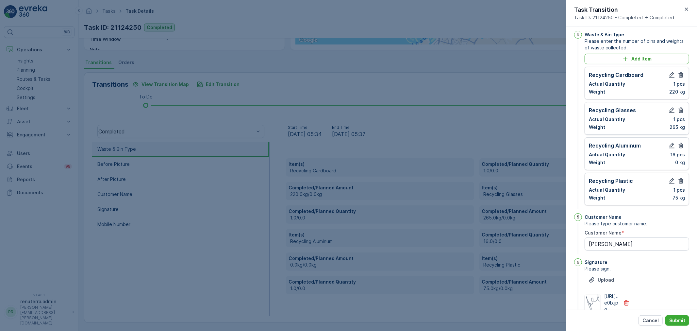
scroll to position [181, 0]
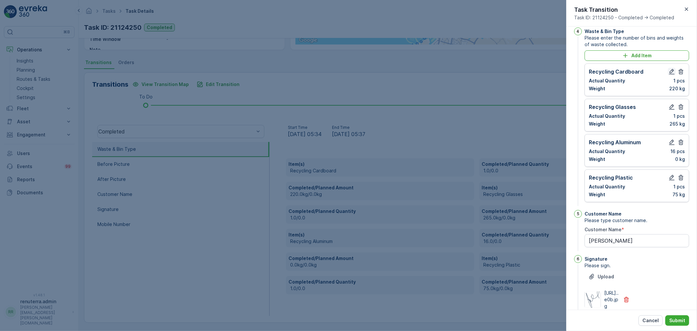
click at [672, 75] on icon "button" at bounding box center [672, 72] width 6 height 6
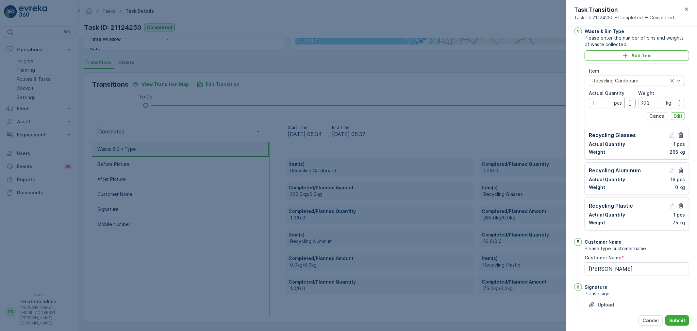
click at [608, 108] on Quantity "1" at bounding box center [612, 103] width 47 height 10
click at [650, 108] on input "220" at bounding box center [661, 103] width 47 height 10
type input "2"
type input "110"
click at [671, 120] on button "Edit" at bounding box center [678, 116] width 14 height 8
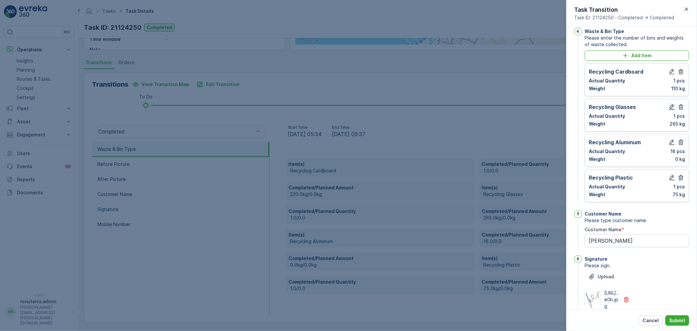
click at [671, 110] on icon "button" at bounding box center [672, 107] width 6 height 6
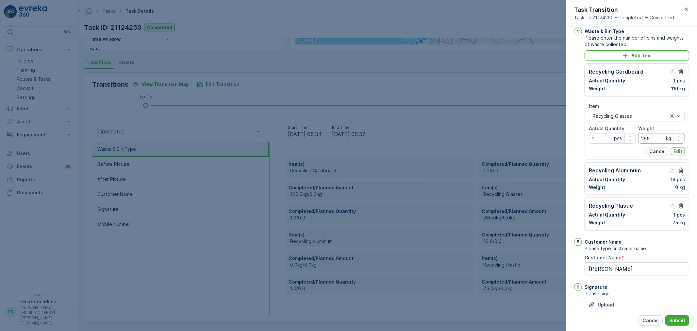
click at [657, 143] on input "265" at bounding box center [661, 138] width 47 height 10
type input "2"
type input "60"
click at [678, 155] on p "Edit" at bounding box center [678, 151] width 9 height 7
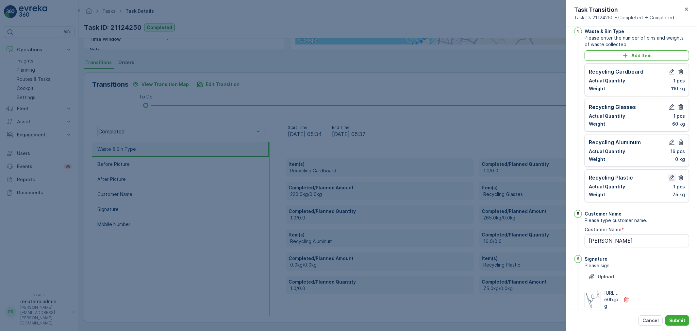
click at [671, 181] on icon "button" at bounding box center [672, 177] width 7 height 7
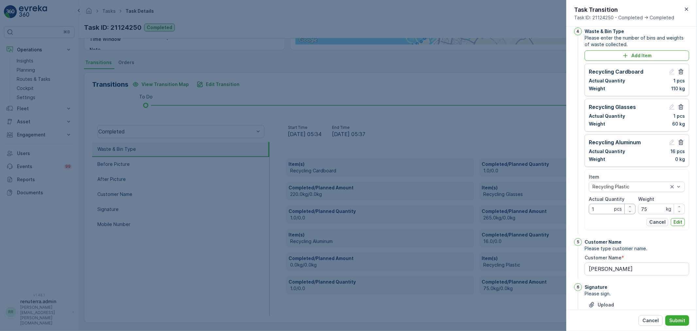
drag, startPoint x: 602, startPoint y: 234, endPoint x: 599, endPoint y: 231, distance: 4.0
click at [600, 214] on Quantity "1" at bounding box center [612, 209] width 47 height 10
drag, startPoint x: 661, startPoint y: 237, endPoint x: 661, endPoint y: 234, distance: 3.3
click at [661, 214] on input "75" at bounding box center [661, 209] width 47 height 10
type input "7"
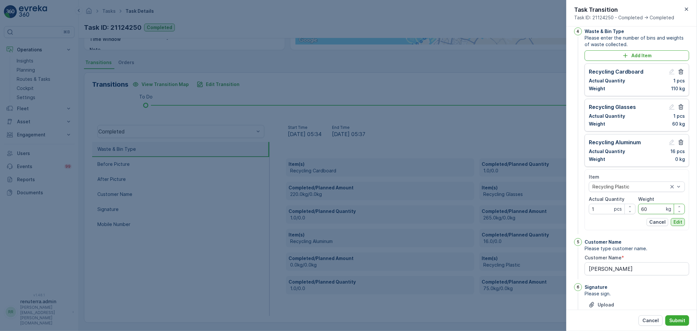
type input "60"
click at [677, 225] on p "Edit" at bounding box center [678, 222] width 9 height 7
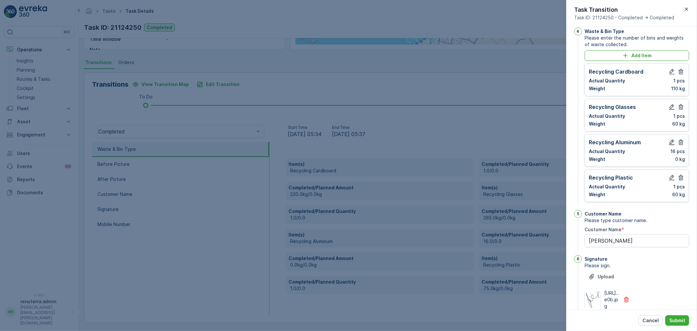
click at [669, 145] on icon "button" at bounding box center [672, 142] width 7 height 7
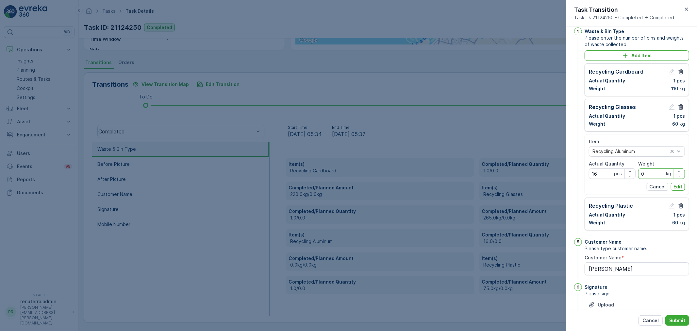
click at [646, 179] on input "0" at bounding box center [661, 173] width 47 height 10
click at [599, 179] on Quantity "16" at bounding box center [612, 173] width 47 height 10
type Quantity "1"
type Quantity "10"
click at [649, 179] on input "0" at bounding box center [661, 173] width 47 height 10
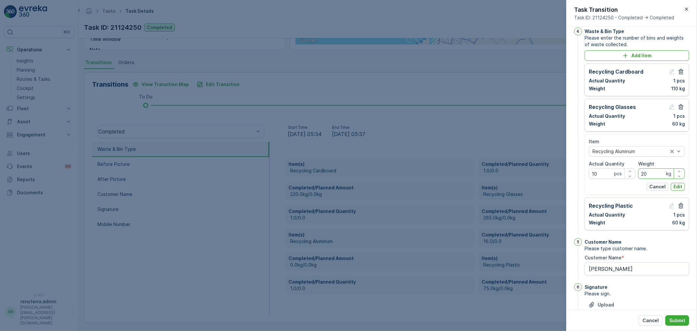
type input "20"
click at [678, 195] on div "Item Recycling Aluminum Actual Quantity 10 pcs Weight 20 kg Cancel Edit" at bounding box center [637, 164] width 105 height 61
click at [678, 191] on button "Edit" at bounding box center [678, 187] width 14 height 8
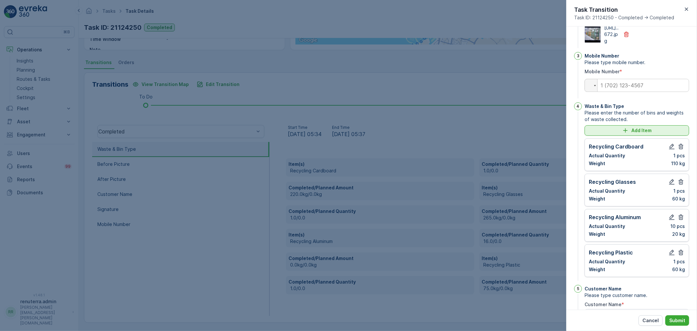
scroll to position [125, 0]
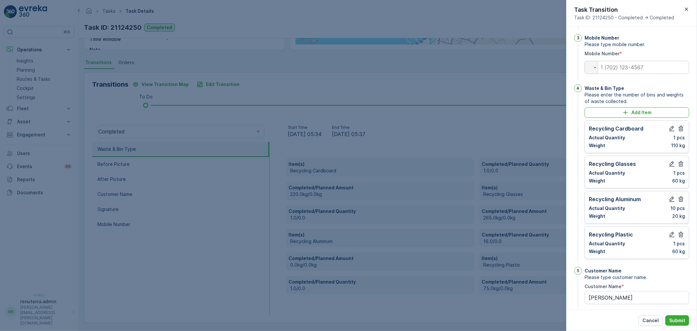
click at [690, 321] on div "Cancel Submit" at bounding box center [631, 320] width 131 height 21
click at [688, 321] on button "Submit" at bounding box center [677, 320] width 24 height 10
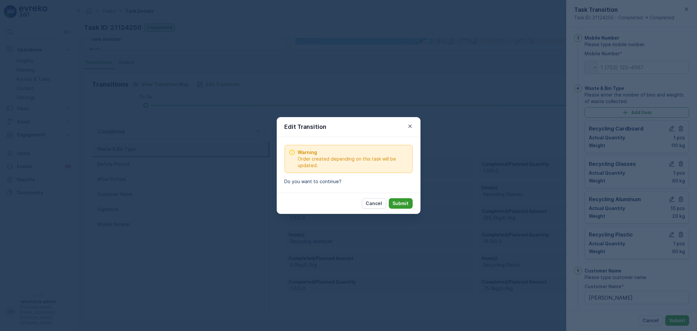
click at [401, 205] on p "Submit" at bounding box center [401, 203] width 16 height 7
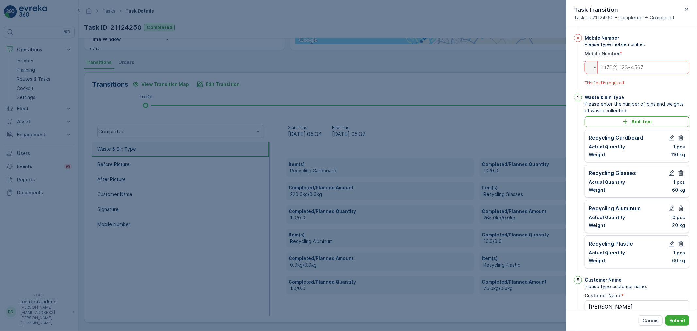
click at [615, 74] on input "tel" at bounding box center [637, 67] width 105 height 13
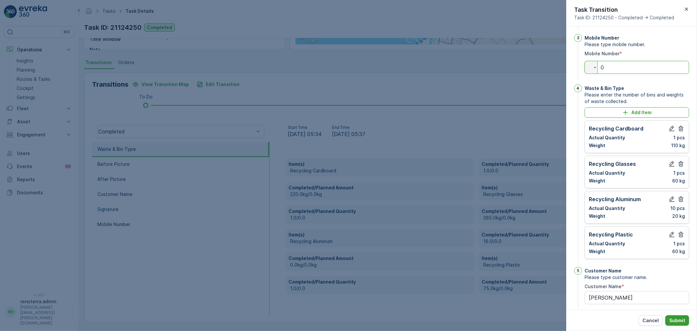
type input "0"
click at [682, 316] on button "Submit" at bounding box center [677, 320] width 24 height 10
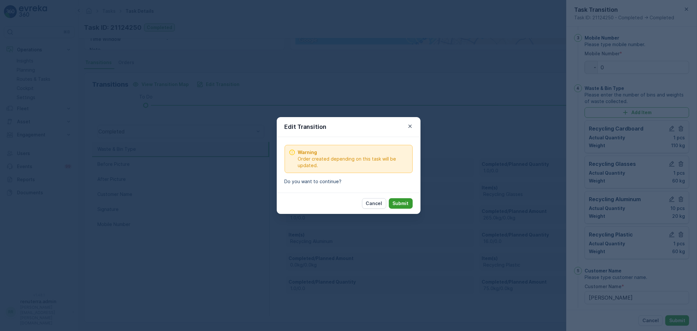
click at [403, 199] on button "Submit" at bounding box center [401, 203] width 24 height 10
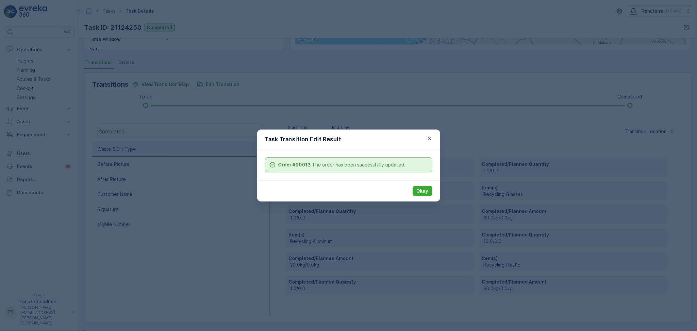
drag, startPoint x: 420, startPoint y: 179, endPoint x: 420, endPoint y: 185, distance: 5.9
click at [420, 183] on div "Task Transition Edit Result Order #90013 The order has been successfully update…" at bounding box center [348, 165] width 183 height 72
click at [419, 186] on button "Okay" at bounding box center [423, 191] width 20 height 10
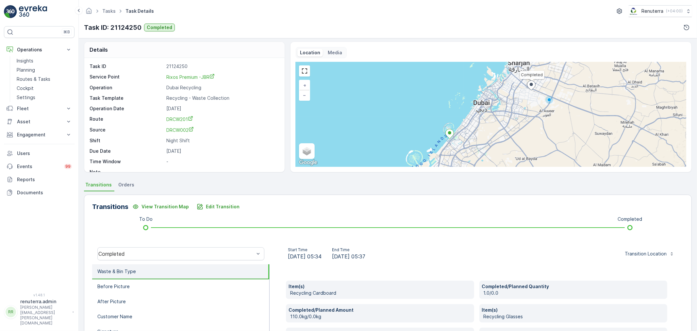
scroll to position [0, 0]
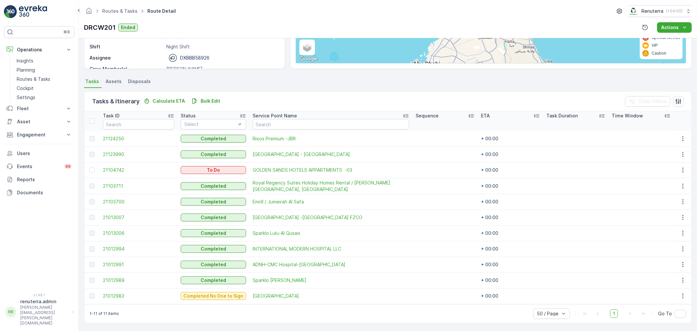
scroll to position [106, 0]
click at [126, 216] on span "21013007" at bounding box center [138, 217] width 71 height 7
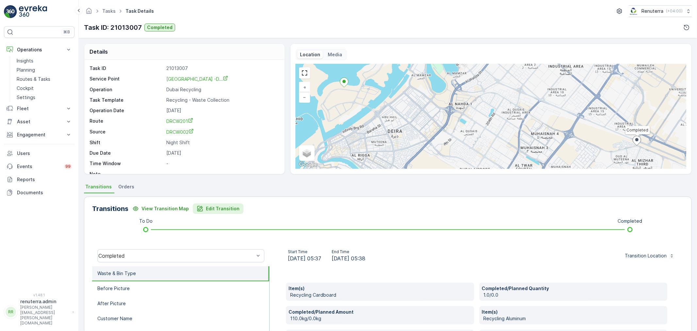
click at [206, 208] on p "Edit Transition" at bounding box center [223, 208] width 34 height 7
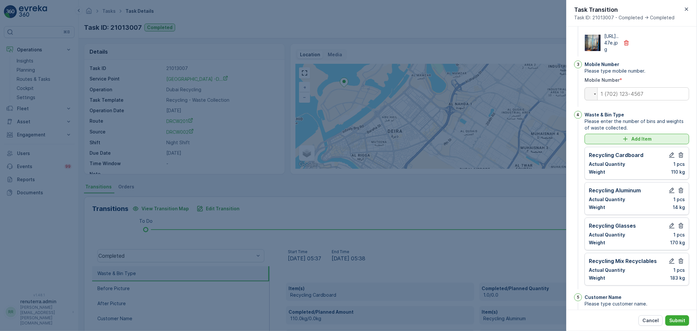
scroll to position [88, 0]
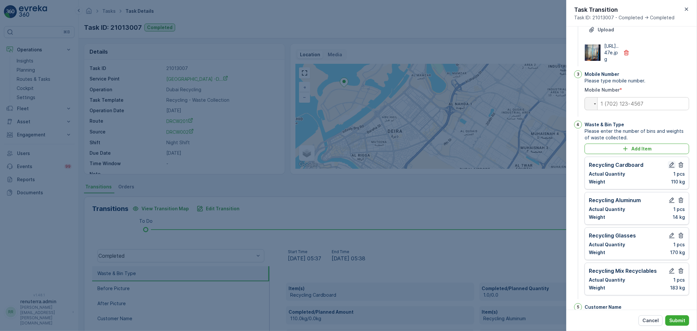
click at [669, 168] on icon "button" at bounding box center [672, 165] width 6 height 6
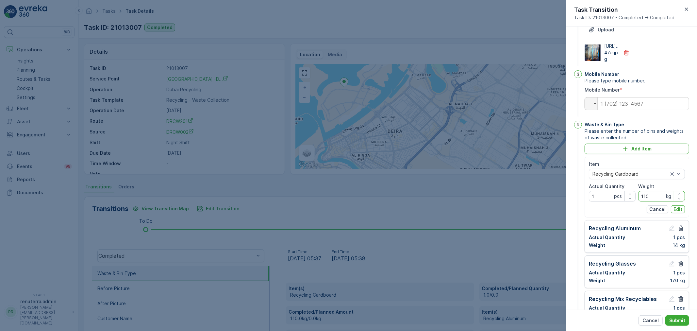
click at [657, 201] on input "110" at bounding box center [661, 196] width 47 height 10
type input "180"
click at [674, 212] on p "Edit" at bounding box center [678, 209] width 9 height 7
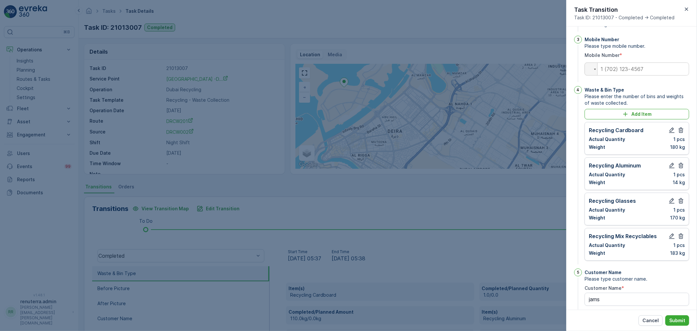
scroll to position [125, 0]
click at [669, 237] on icon "button" at bounding box center [672, 235] width 6 height 6
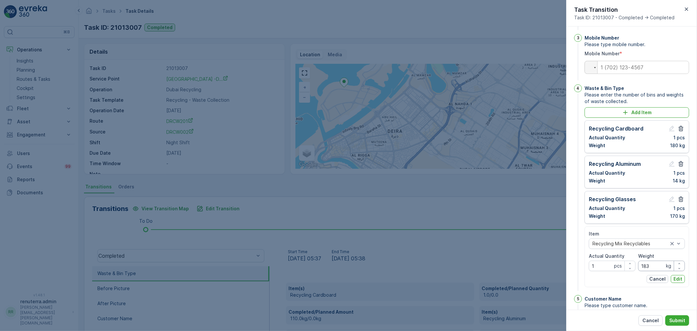
click at [659, 271] on input "183" at bounding box center [661, 265] width 47 height 10
type input "180"
click at [674, 282] on p "Edit" at bounding box center [678, 279] width 9 height 7
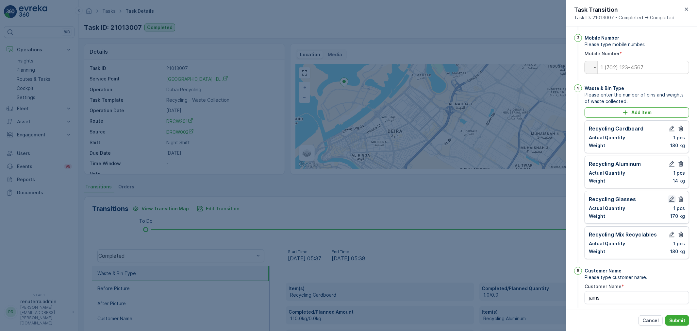
click at [671, 202] on icon "button" at bounding box center [672, 199] width 6 height 6
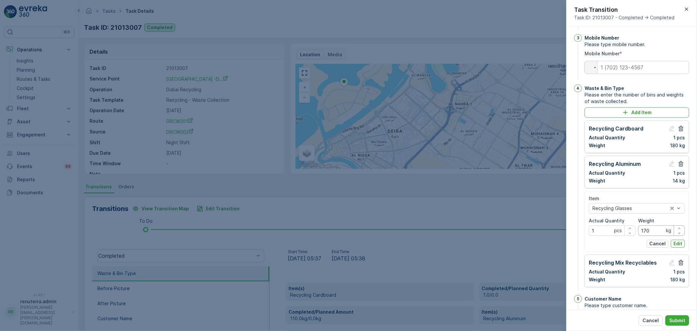
click at [659, 236] on input "170" at bounding box center [661, 230] width 47 height 10
type input "150"
click at [678, 247] on p "Edit" at bounding box center [678, 243] width 9 height 7
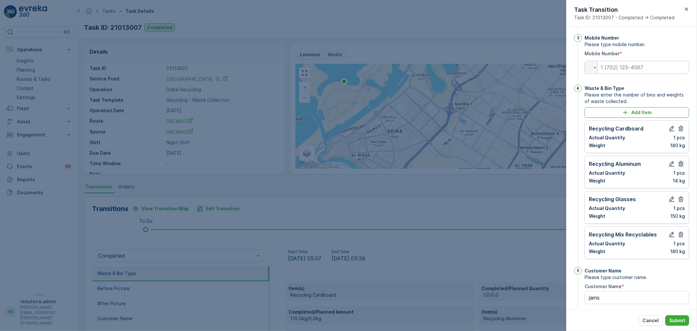
click at [682, 167] on icon "button" at bounding box center [681, 163] width 7 height 7
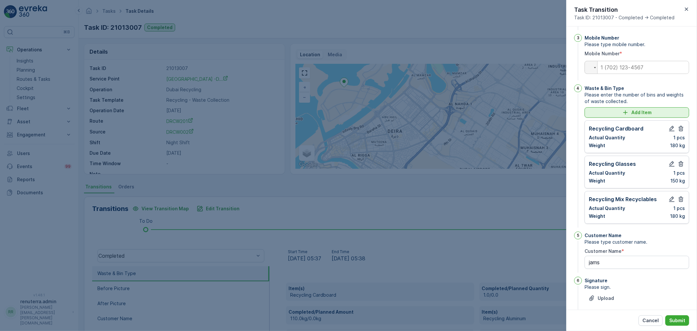
click at [632, 118] on button "Add Item" at bounding box center [637, 112] width 105 height 10
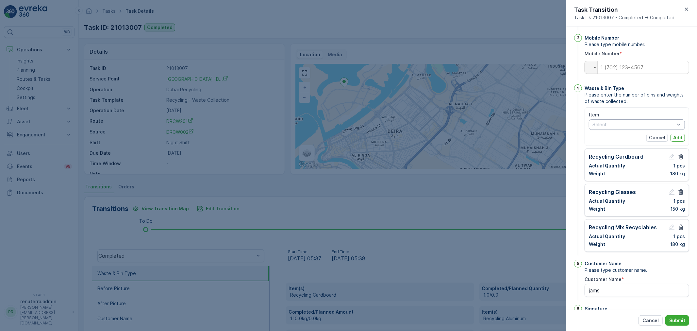
click at [622, 127] on div at bounding box center [634, 124] width 84 height 5
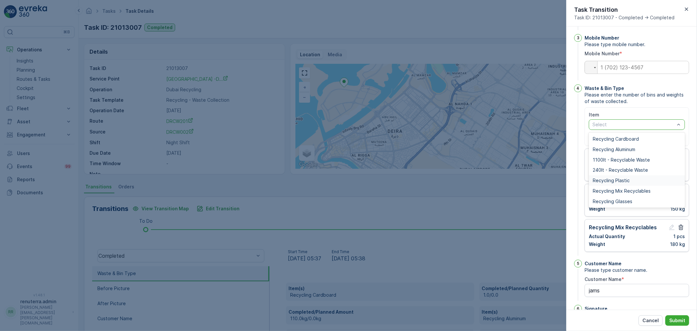
click at [621, 183] on span "Recycling Plastic" at bounding box center [611, 180] width 37 height 5
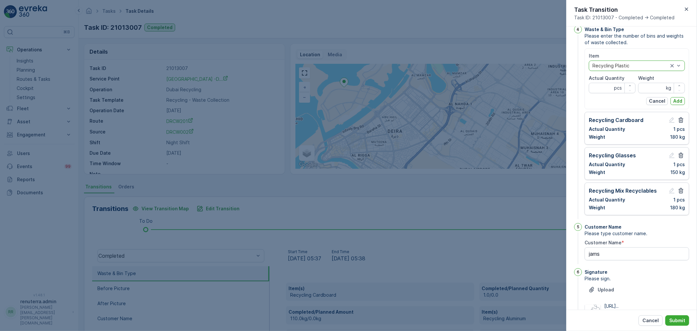
scroll to position [140, 0]
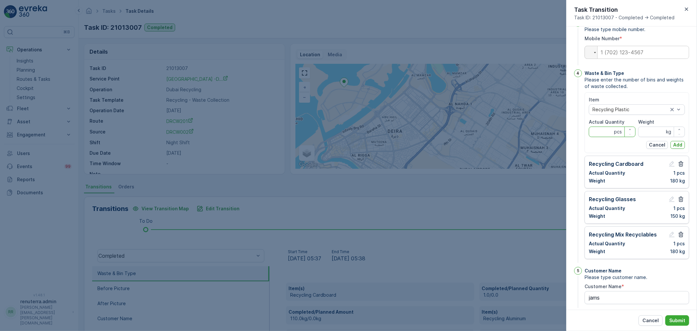
click at [603, 137] on Quantity "Actual Quantity" at bounding box center [612, 131] width 47 height 10
type Quantity "4"
click at [648, 137] on input "Weight" at bounding box center [661, 131] width 47 height 10
type input "100"
click at [673, 148] on p "Add" at bounding box center [677, 145] width 9 height 7
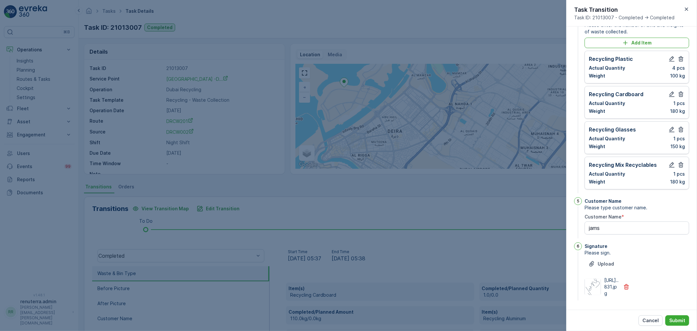
scroll to position [233, 0]
click at [669, 314] on div "Cancel Submit" at bounding box center [631, 320] width 131 height 21
click at [670, 316] on button "Submit" at bounding box center [677, 320] width 24 height 10
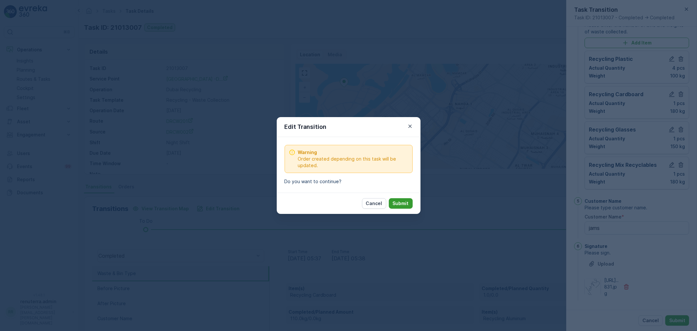
click at [396, 202] on p "Submit" at bounding box center [401, 203] width 16 height 7
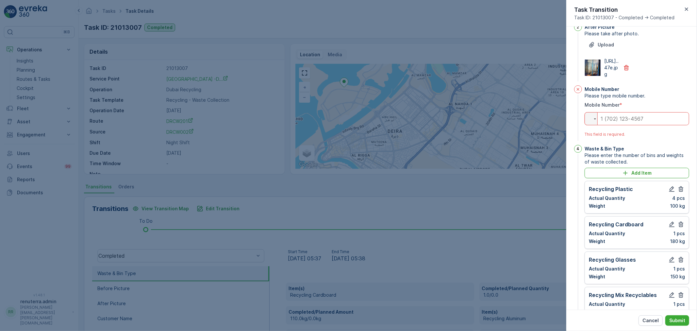
scroll to position [73, 0]
click at [622, 126] on input "tel" at bounding box center [637, 119] width 105 height 13
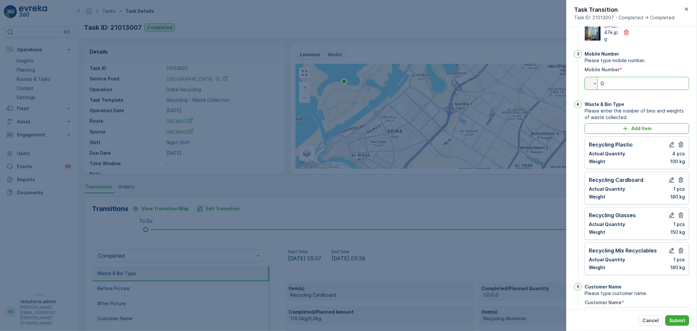
scroll to position [109, 0]
type input "0"
click at [664, 42] on div "https://media.evre...47e.jpg" at bounding box center [637, 32] width 105 height 20
click at [681, 320] on p "Submit" at bounding box center [677, 320] width 16 height 7
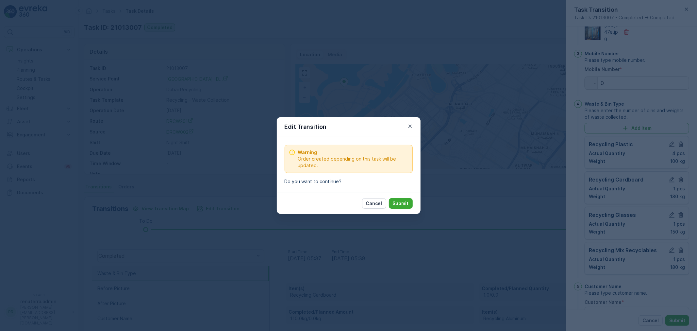
click at [396, 203] on p "Submit" at bounding box center [401, 203] width 16 height 7
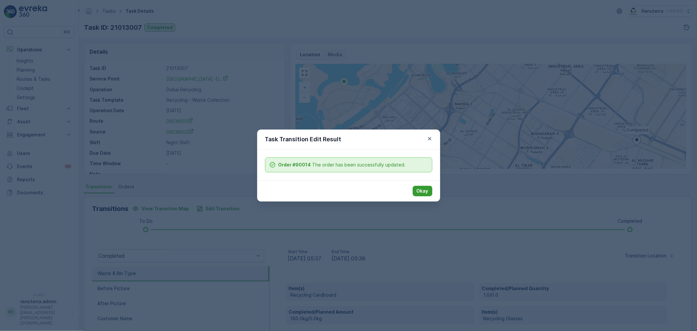
click at [414, 193] on button "Okay" at bounding box center [423, 191] width 20 height 10
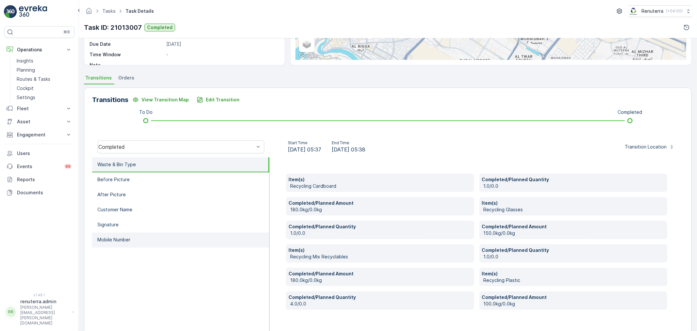
click at [159, 233] on li "Mobile Number" at bounding box center [180, 239] width 177 height 15
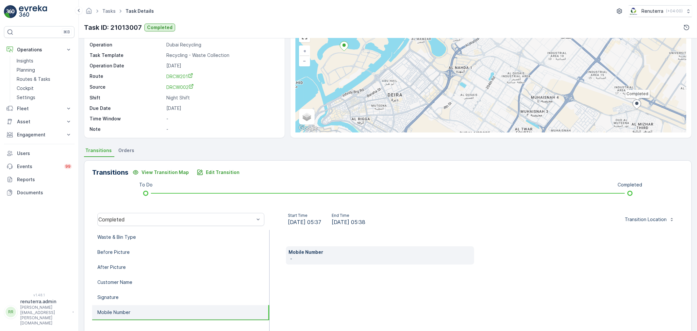
scroll to position [0, 0]
click at [213, 46] on div "Centara Mirage Beach Resort -D..." at bounding box center [197, 42] width 62 height 7
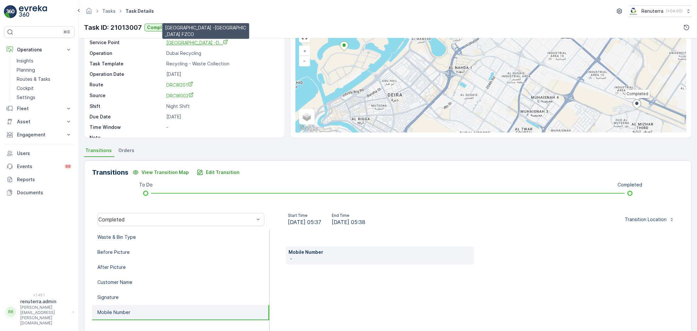
click at [215, 43] on span "Centara Mirage Beach Resort -D..." at bounding box center [197, 43] width 62 height 6
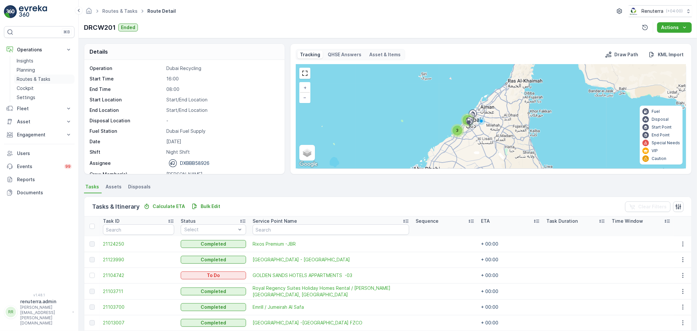
click at [48, 79] on p "Routes & Tasks" at bounding box center [34, 79] width 34 height 7
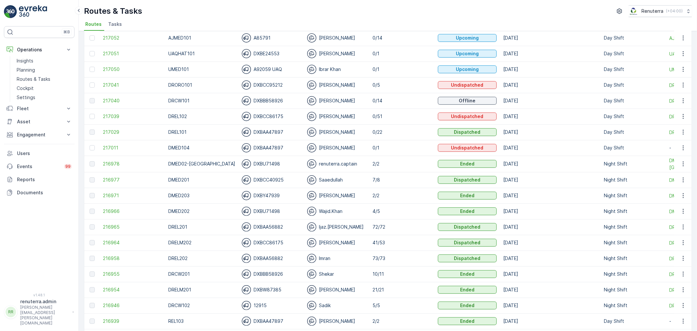
scroll to position [109, 0]
click at [115, 270] on span "216955" at bounding box center [132, 273] width 59 height 7
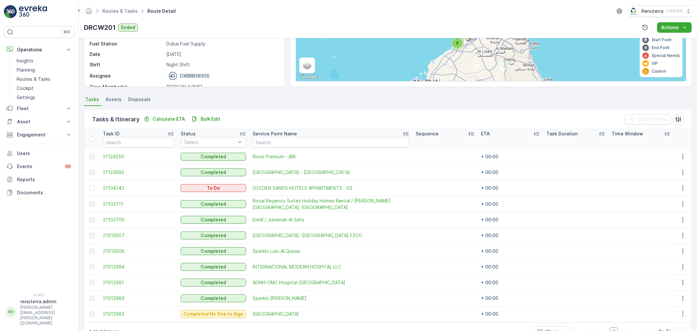
scroll to position [106, 0]
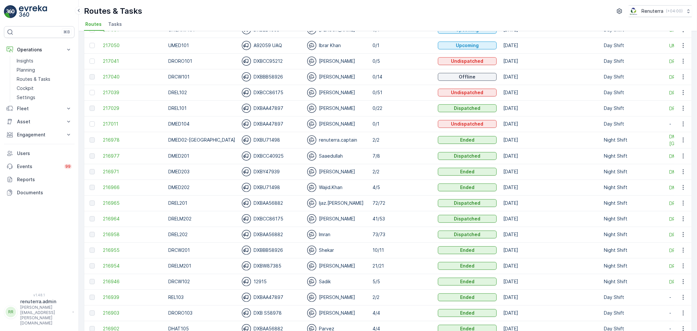
scroll to position [181, 0]
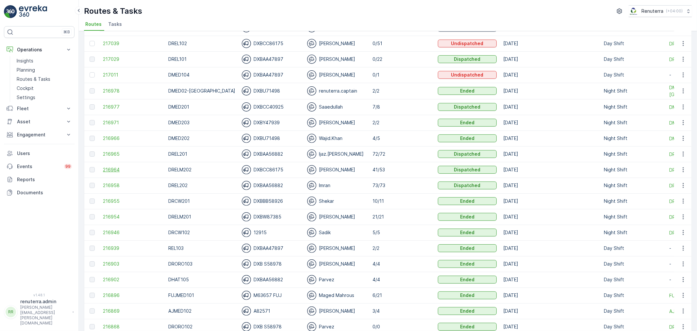
click at [119, 171] on span "216964" at bounding box center [132, 169] width 59 height 7
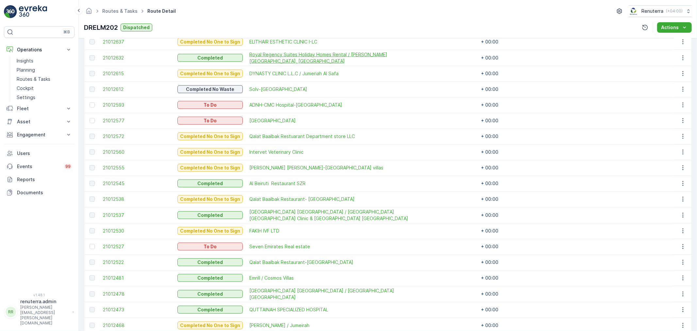
scroll to position [720, 0]
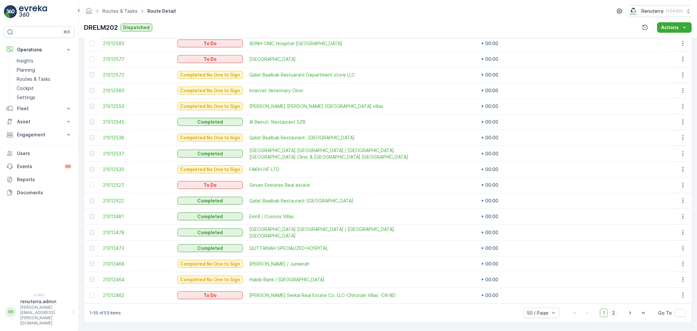
click at [612, 311] on span "2" at bounding box center [613, 313] width 9 height 8
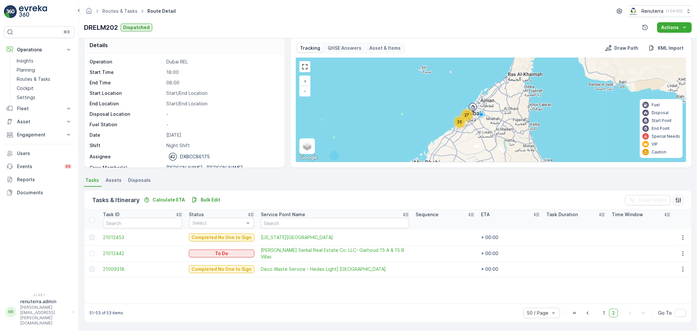
scroll to position [7, 0]
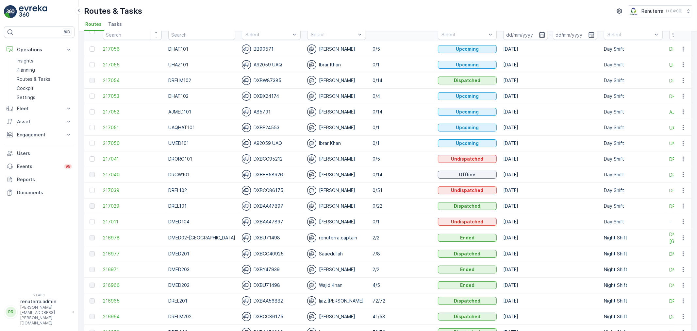
scroll to position [109, 0]
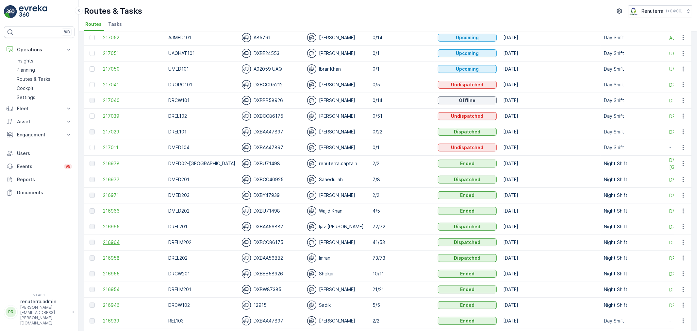
click at [107, 241] on span "216964" at bounding box center [132, 242] width 59 height 7
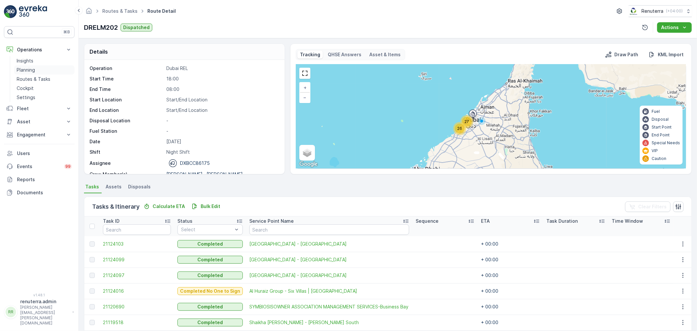
drag, startPoint x: 24, startPoint y: 76, endPoint x: 24, endPoint y: 70, distance: 5.9
click at [24, 76] on p "Routes & Tasks" at bounding box center [34, 79] width 34 height 7
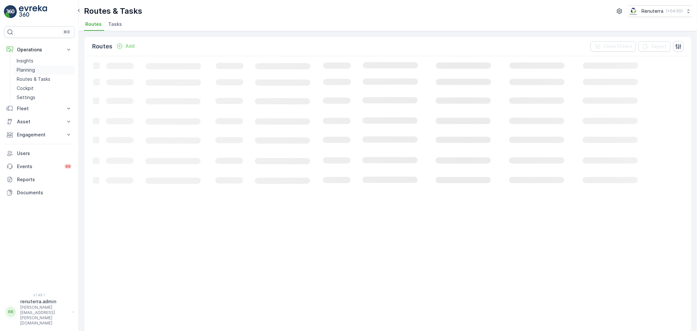
click at [24, 68] on p "Planning" at bounding box center [26, 70] width 18 height 7
click at [157, 24] on span "Service Points" at bounding box center [167, 24] width 33 height 7
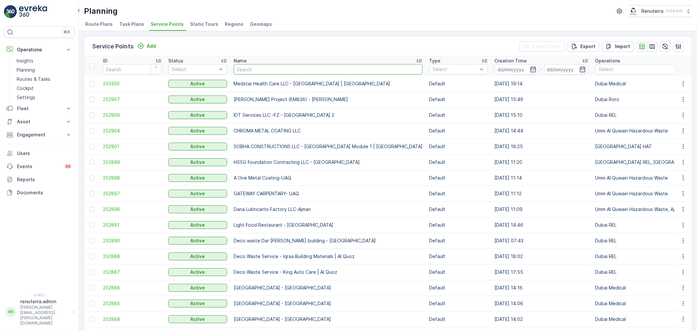
click at [253, 66] on input "text" at bounding box center [328, 69] width 189 height 10
type input "sbkj"
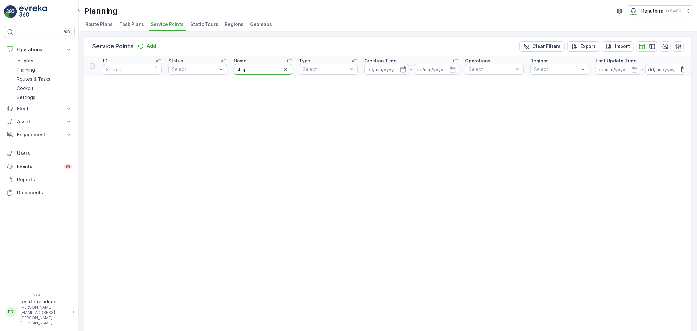
click at [268, 70] on input "sbkj" at bounding box center [263, 69] width 59 height 10
type input "sbk"
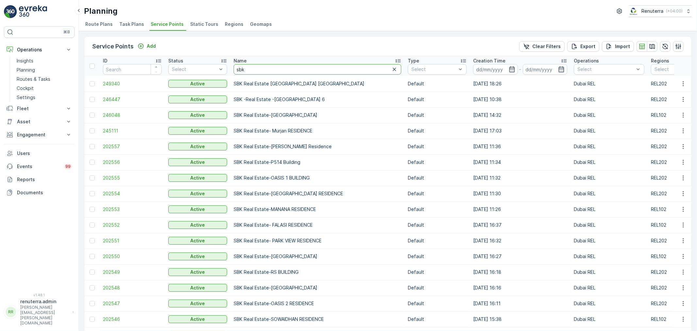
click at [257, 70] on input "sbk" at bounding box center [318, 69] width 168 height 10
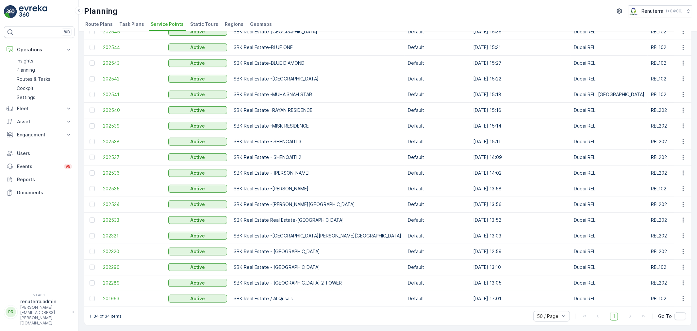
scroll to position [269, 0]
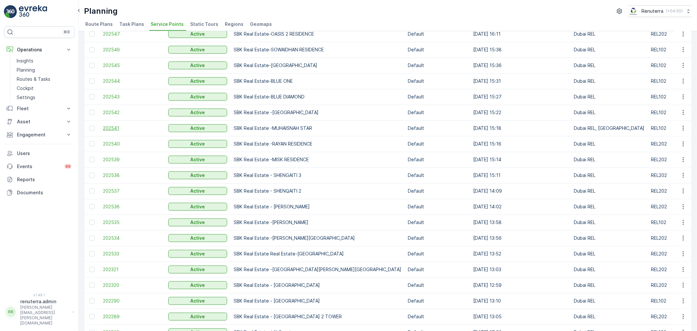
click at [117, 127] on span "202541" at bounding box center [132, 128] width 59 height 7
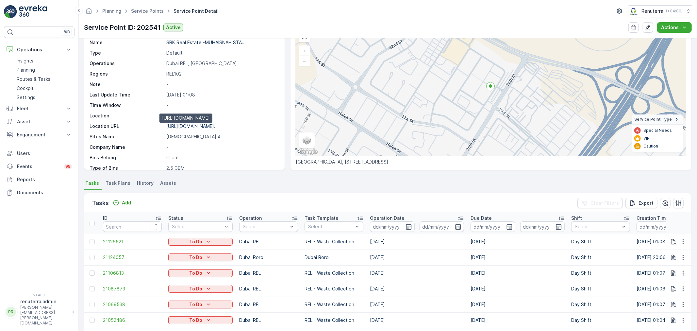
click at [202, 125] on p "https://maps.app.goo.gl/kdUvdF..." at bounding box center [191, 126] width 50 height 6
click at [28, 76] on p "Routes & Tasks" at bounding box center [34, 79] width 34 height 7
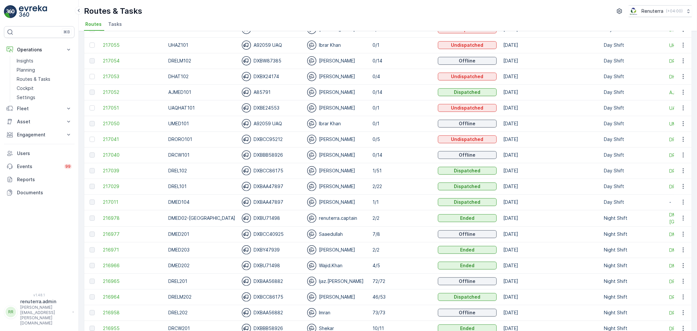
scroll to position [181, 0]
click at [110, 293] on span "216964" at bounding box center [132, 296] width 59 height 7
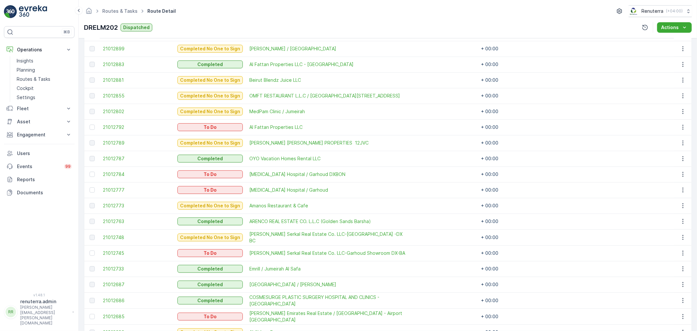
scroll to position [290, 0]
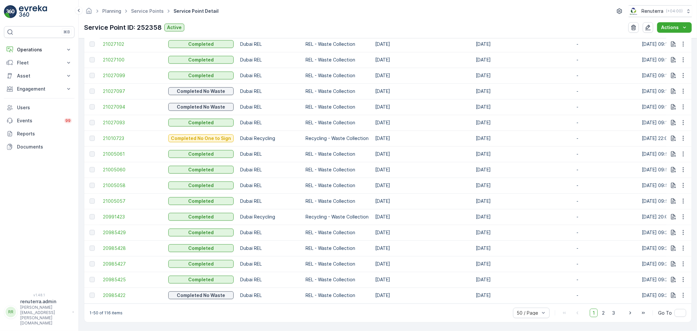
scroll to position [754, 0]
click at [121, 215] on span "20991423" at bounding box center [132, 216] width 59 height 7
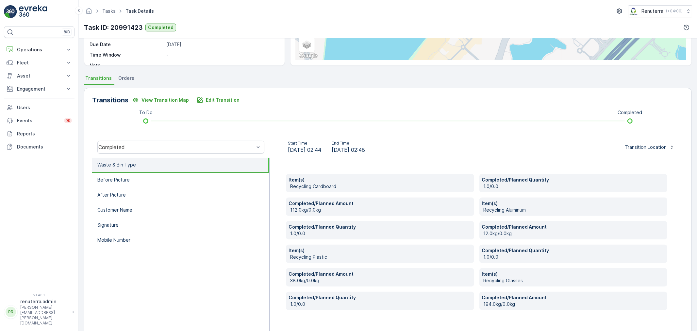
scroll to position [124, 0]
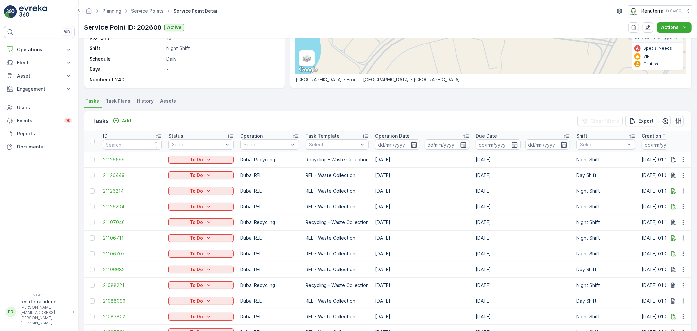
scroll to position [109, 0]
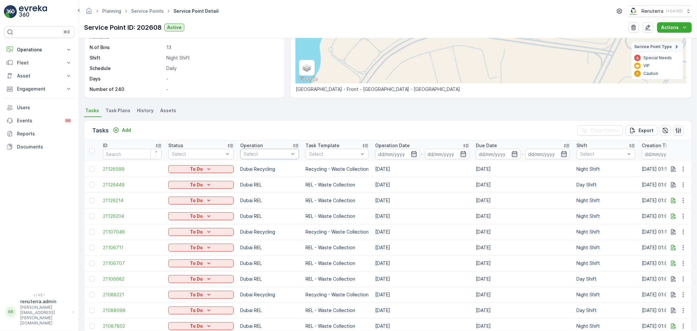
click at [251, 155] on div at bounding box center [266, 153] width 46 height 5
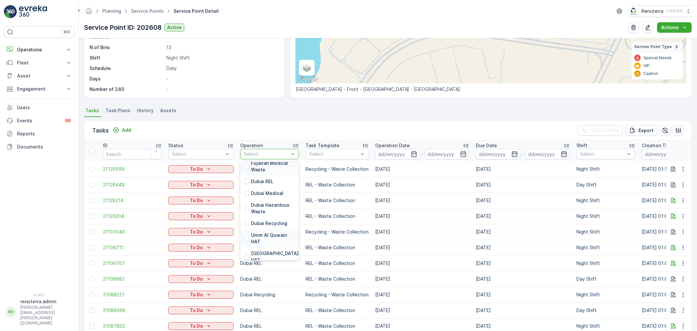
scroll to position [36, 0]
click at [258, 223] on p "Dubai Recycling" at bounding box center [269, 223] width 36 height 7
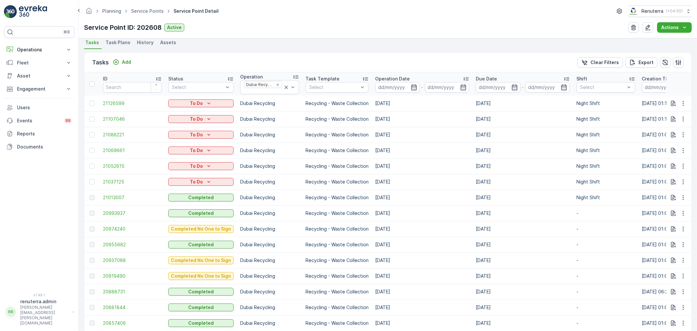
scroll to position [218, 0]
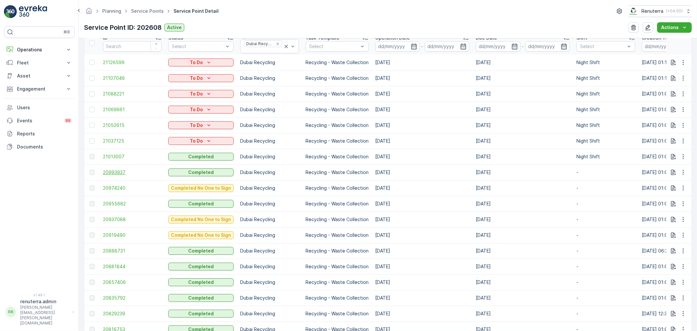
click at [105, 172] on span "20993937" at bounding box center [132, 172] width 59 height 7
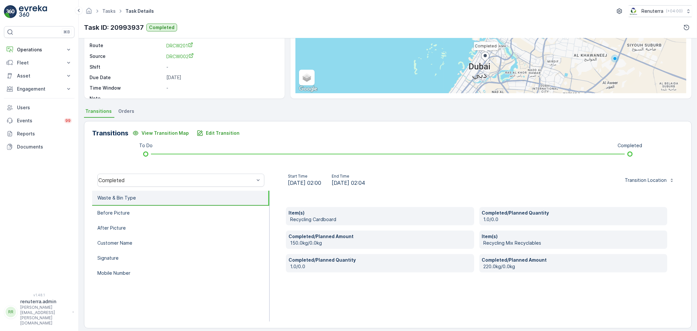
scroll to position [81, 0]
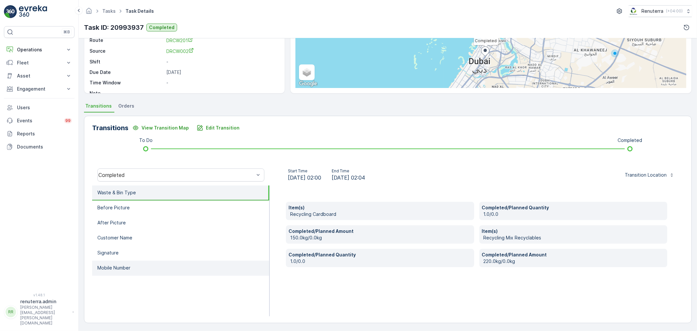
click at [134, 273] on ul "Waste & Bin Type Before Picture After Picture Customer Name Signature Mobile Nu…" at bounding box center [180, 250] width 177 height 131
click at [139, 266] on li "Mobile Number" at bounding box center [180, 267] width 177 height 15
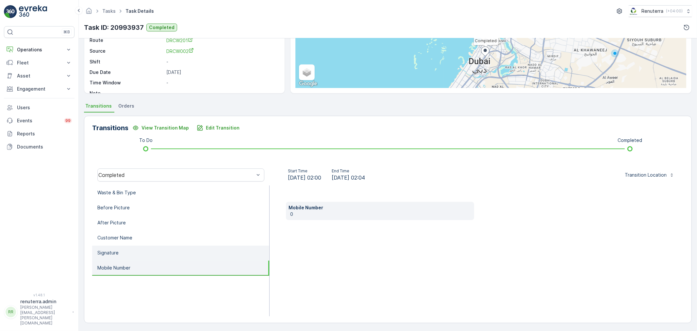
drag, startPoint x: 126, startPoint y: 231, endPoint x: 119, endPoint y: 246, distance: 16.4
click at [126, 233] on li "Customer Name" at bounding box center [180, 237] width 177 height 15
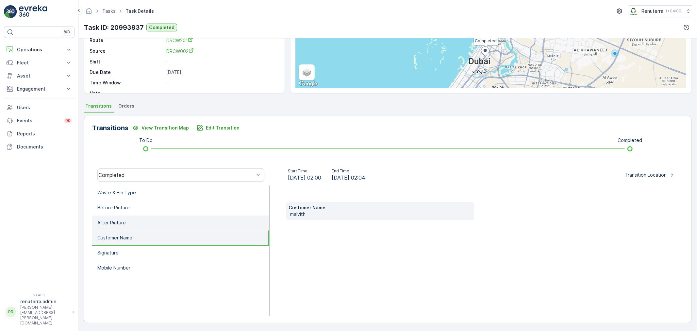
drag, startPoint x: 118, startPoint y: 248, endPoint x: 130, endPoint y: 227, distance: 23.7
click at [118, 248] on li "Signature" at bounding box center [180, 252] width 177 height 15
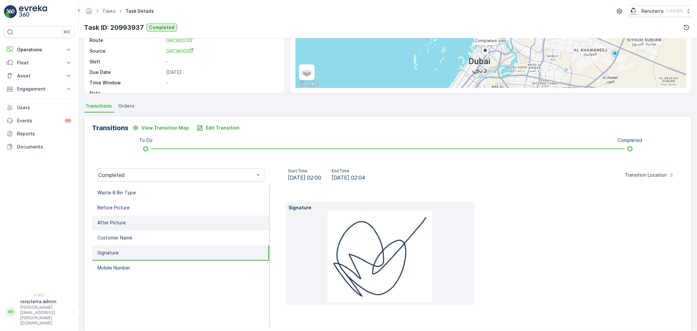
click at [131, 225] on li "After Picture" at bounding box center [180, 222] width 177 height 15
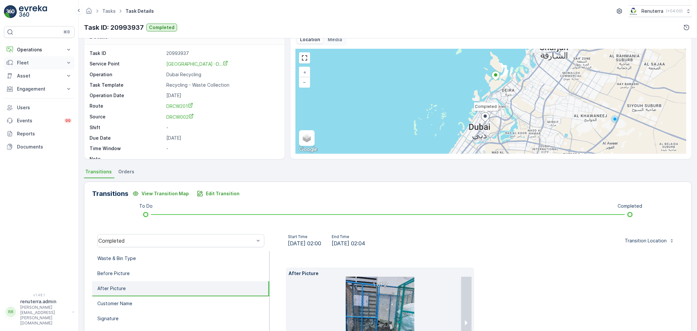
scroll to position [8, 0]
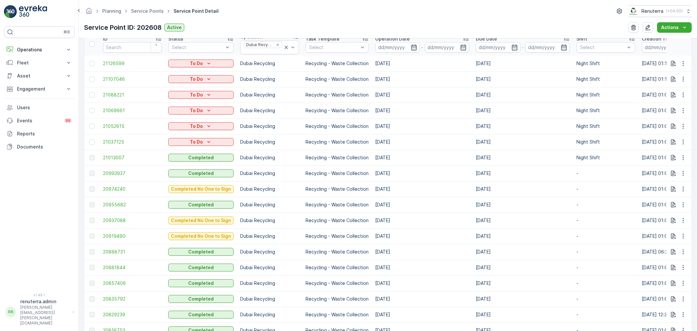
scroll to position [218, 0]
click at [107, 209] on td "20955682" at bounding box center [132, 204] width 65 height 16
click at [109, 206] on span "20955682" at bounding box center [132, 203] width 59 height 7
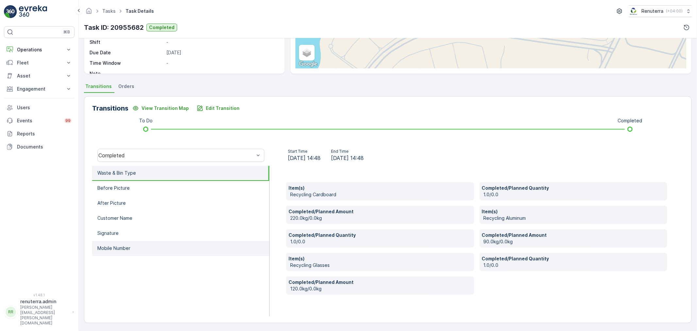
click at [137, 241] on li "Mobile Number" at bounding box center [180, 248] width 177 height 15
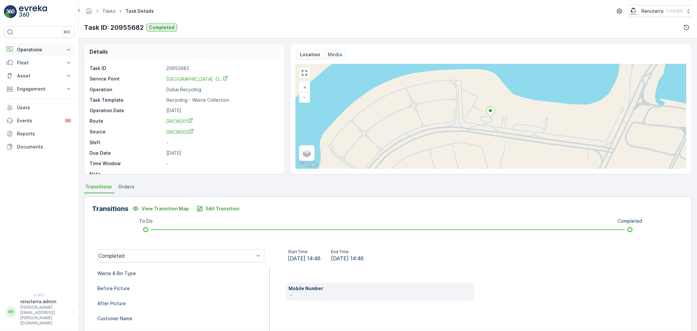
click at [31, 49] on p "Operations" at bounding box center [39, 49] width 44 height 7
click at [26, 76] on p "Routes & Tasks" at bounding box center [34, 79] width 34 height 7
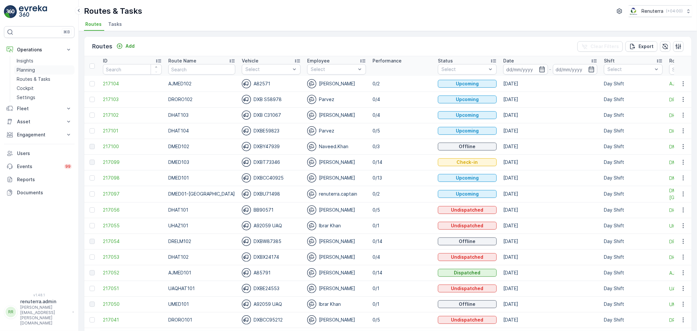
click at [36, 73] on link "Planning" at bounding box center [44, 69] width 60 height 9
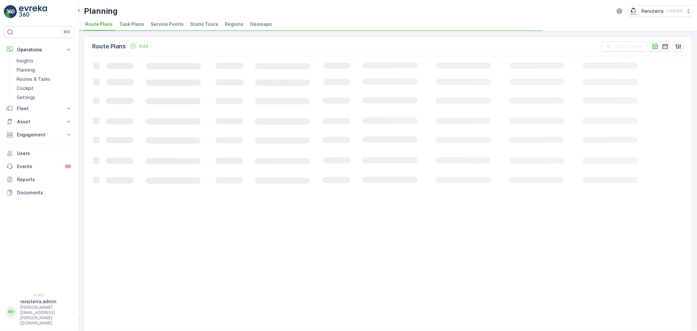
click at [164, 24] on span "Service Points" at bounding box center [167, 24] width 33 height 7
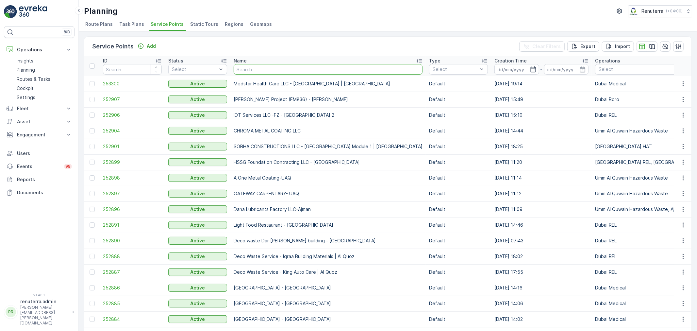
click at [254, 68] on input "text" at bounding box center [328, 69] width 189 height 10
type input "[PERSON_NAME]"
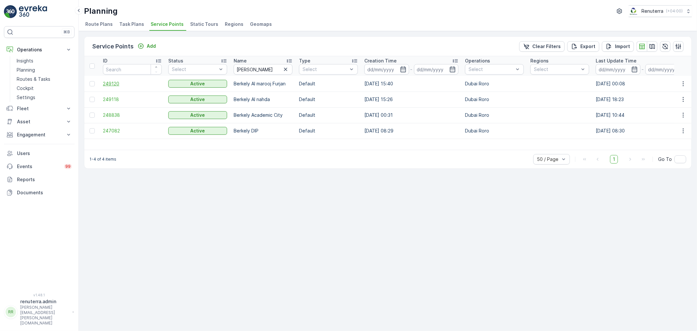
click at [119, 84] on span "249120" at bounding box center [132, 83] width 59 height 7
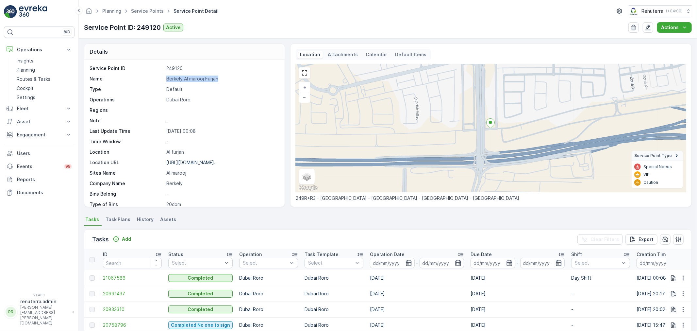
drag, startPoint x: 166, startPoint y: 77, endPoint x: 234, endPoint y: 76, distance: 68.0
click at [234, 76] on p "Berkely Al marooj Furjan" at bounding box center [221, 79] width 111 height 7
copy p "Berkely Al marooj Furjan"
drag, startPoint x: 550, startPoint y: 188, endPoint x: 542, endPoint y: 189, distance: 8.2
click at [550, 187] on div "+ − Satellite Roadmap Terrain Hybrid Leaflet Keyboard shortcuts Map Data Map da…" at bounding box center [491, 128] width 391 height 128
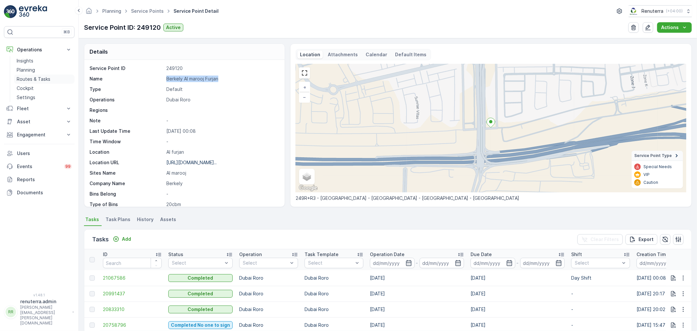
click at [42, 80] on p "Routes & Tasks" at bounding box center [34, 79] width 34 height 7
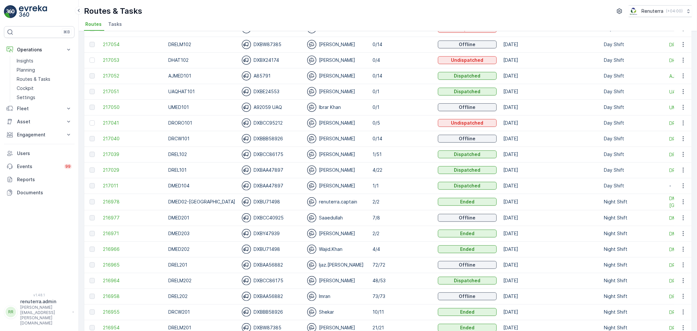
scroll to position [218, 0]
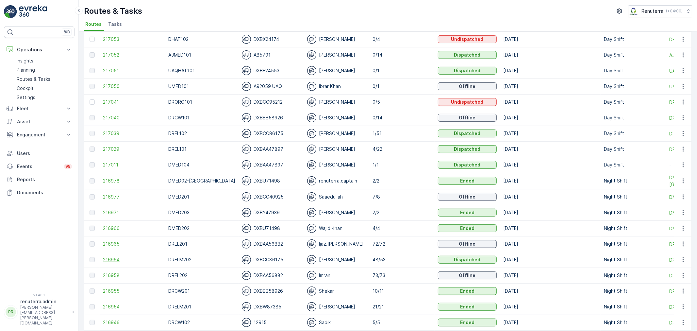
click at [112, 259] on span "216964" at bounding box center [132, 259] width 59 height 7
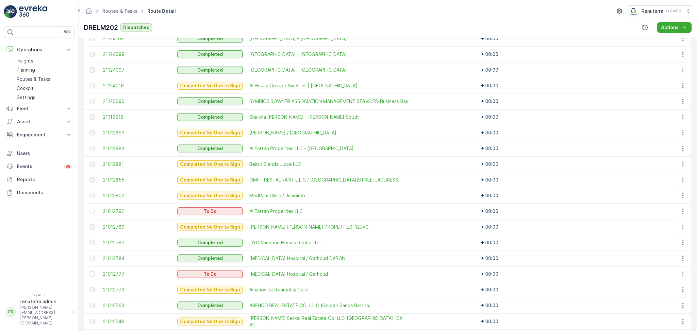
scroll to position [254, 0]
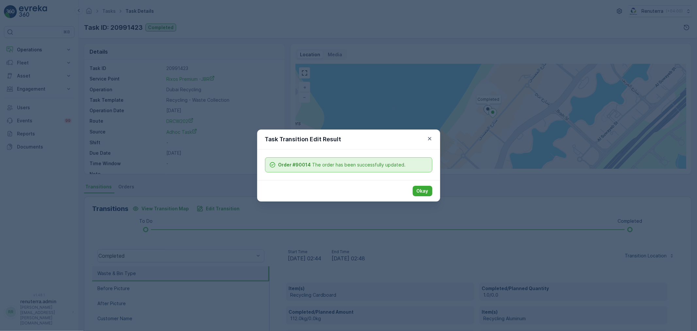
scroll to position [124, 0]
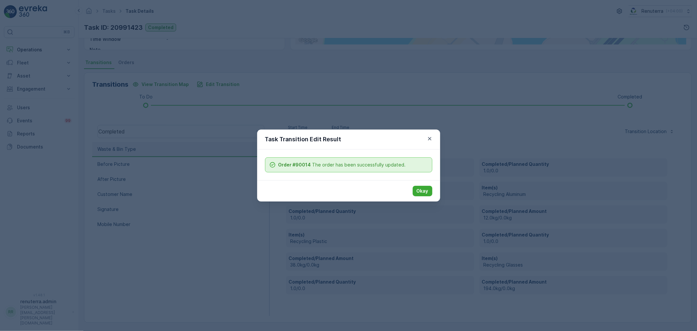
click at [431, 143] on div "Task Transition Edit Result" at bounding box center [348, 139] width 183 height 20
drag, startPoint x: 425, startPoint y: 194, endPoint x: 413, endPoint y: 191, distance: 12.2
click at [424, 193] on p "Okay" at bounding box center [423, 191] width 12 height 7
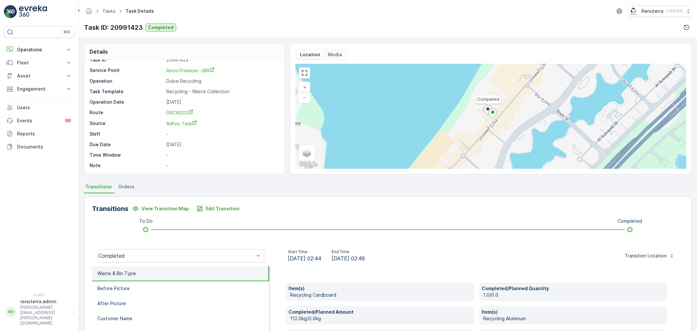
scroll to position [0, 0]
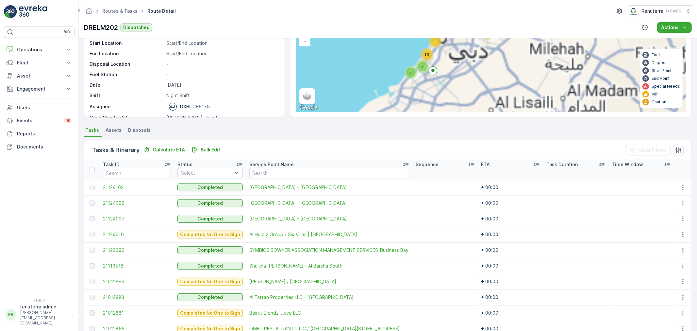
scroll to position [26, 0]
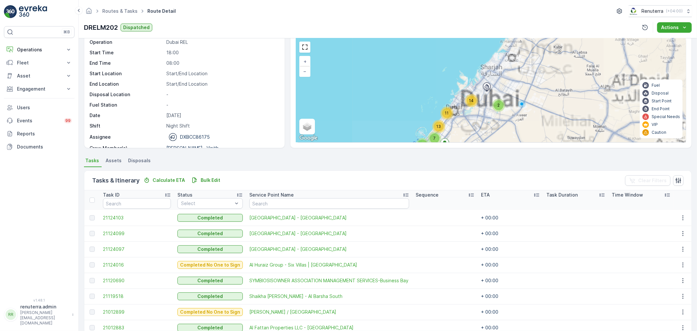
drag, startPoint x: 469, startPoint y: 73, endPoint x: 482, endPoint y: 116, distance: 44.5
click at [483, 117] on div "2 14 11 5 13 7 + − Satellite Roadmap Terrain Hybrid Leaflet Keyboard shortcuts …" at bounding box center [491, 90] width 390 height 104
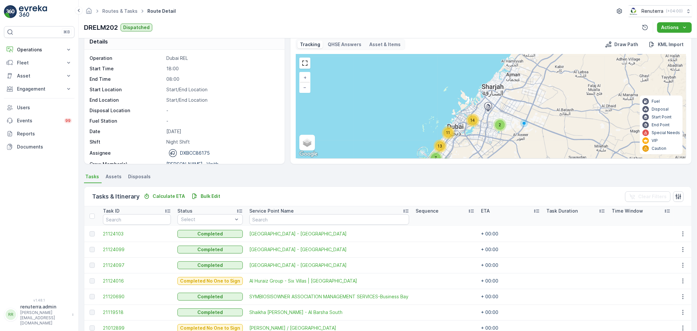
scroll to position [0, 0]
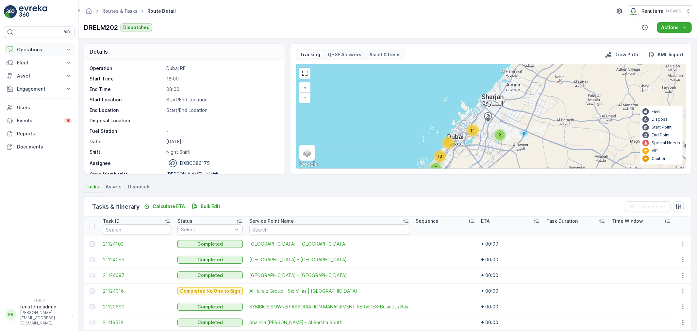
click at [39, 51] on p "Operations" at bounding box center [39, 49] width 44 height 7
click at [35, 74] on div "Insights Planning Routes & Tasks Cockpit Settings" at bounding box center [44, 79] width 60 height 46
click at [35, 75] on link "Routes & Tasks" at bounding box center [44, 79] width 60 height 9
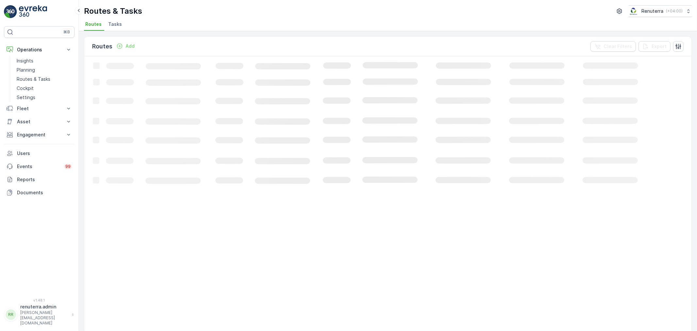
click at [122, 25] on li "Tasks" at bounding box center [116, 25] width 18 height 11
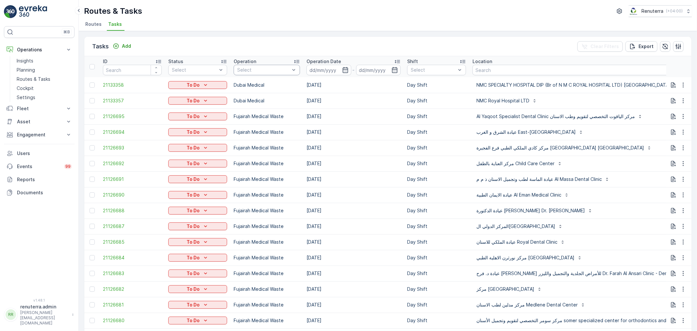
drag, startPoint x: 266, startPoint y: 63, endPoint x: 266, endPoint y: 69, distance: 5.3
click at [267, 65] on th "Operation Select" at bounding box center [266, 66] width 73 height 21
click at [265, 69] on div at bounding box center [264, 69] width 54 height 5
click at [263, 142] on p "Dubai Medical" at bounding box center [260, 145] width 32 height 7
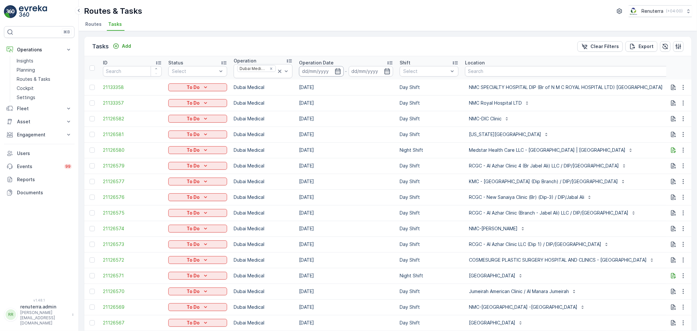
click at [336, 67] on input at bounding box center [321, 71] width 45 height 10
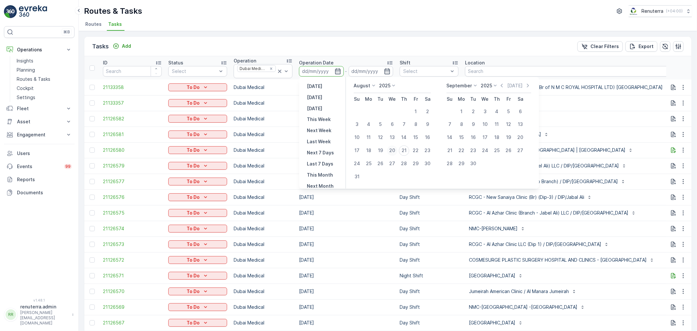
click at [396, 149] on div "20" at bounding box center [392, 150] width 10 height 10
type input "[DATE]"
click at [396, 149] on div "20" at bounding box center [392, 150] width 10 height 10
type input "[DATE]"
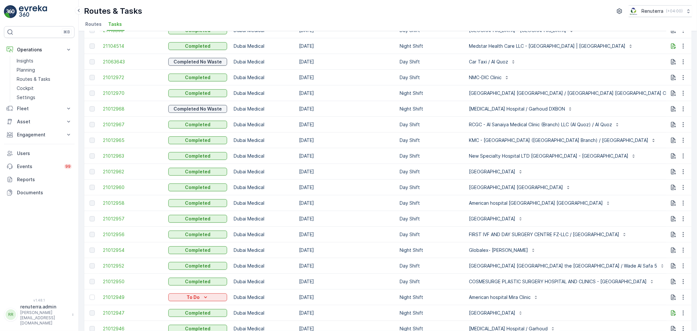
scroll to position [218, 0]
click at [684, 295] on icon "button" at bounding box center [683, 296] width 7 height 7
click at [661, 287] on span "Delete" at bounding box center [658, 287] width 15 height 7
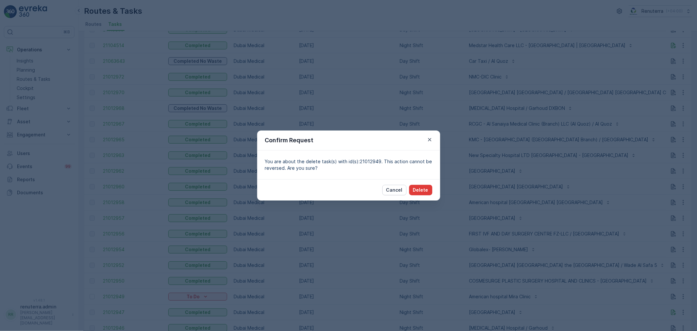
click at [418, 186] on button "Delete" at bounding box center [420, 190] width 23 height 10
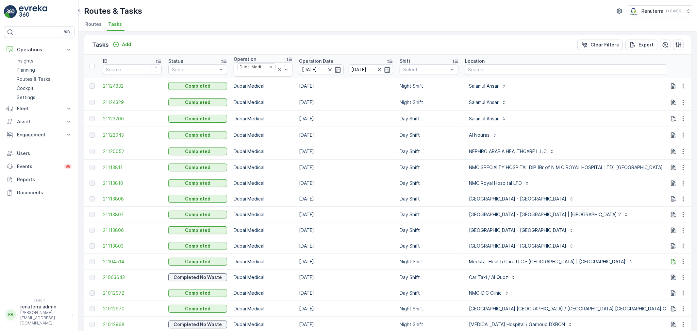
scroll to position [0, 0]
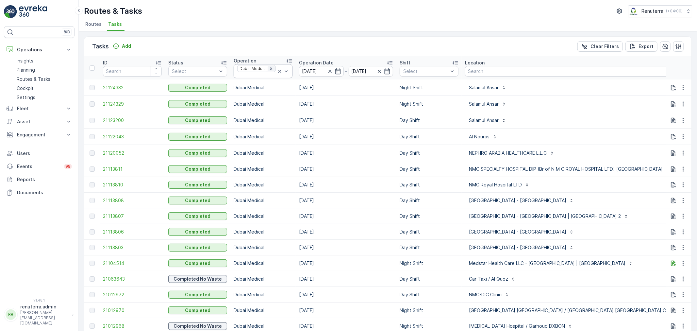
click at [272, 68] on icon "Remove Dubai Medical" at bounding box center [271, 68] width 5 height 5
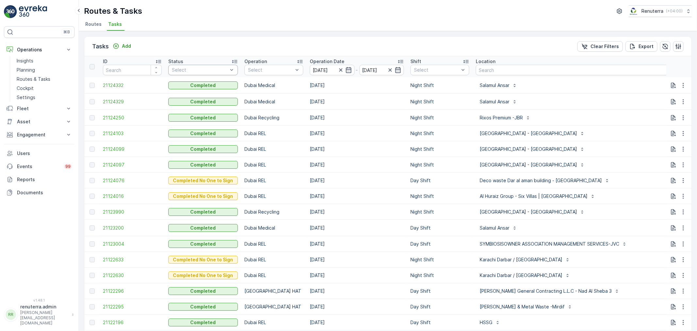
click at [202, 71] on div at bounding box center [199, 69] width 57 height 5
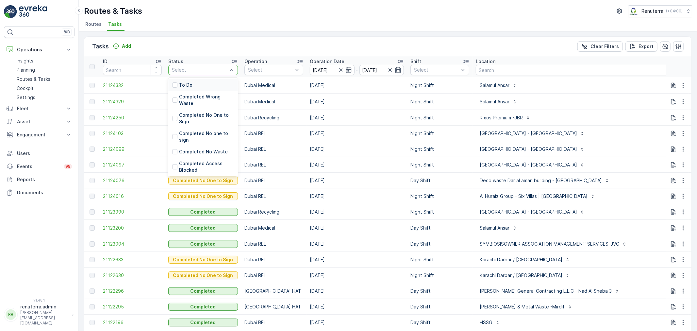
click at [197, 86] on div "To Do" at bounding box center [203, 85] width 70 height 12
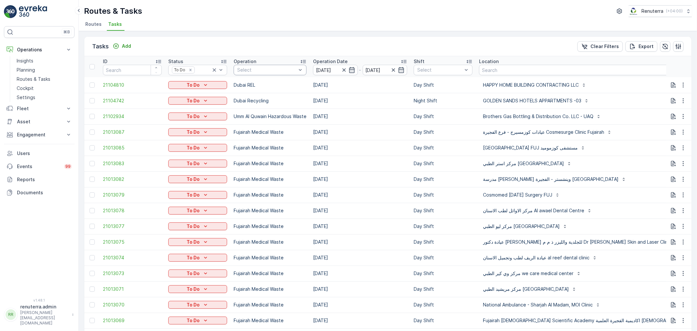
click at [262, 69] on div at bounding box center [267, 69] width 60 height 5
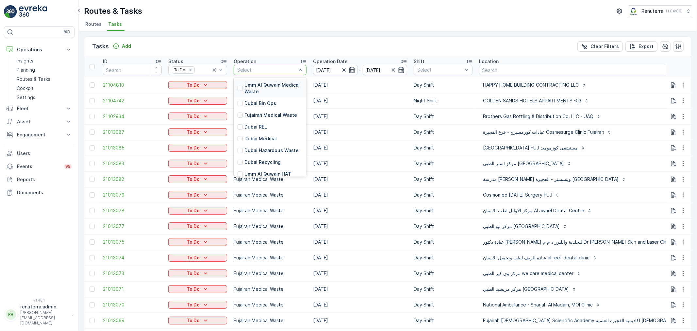
click at [277, 40] on div "Tasks Add Clear Filters Export" at bounding box center [387, 47] width 607 height 20
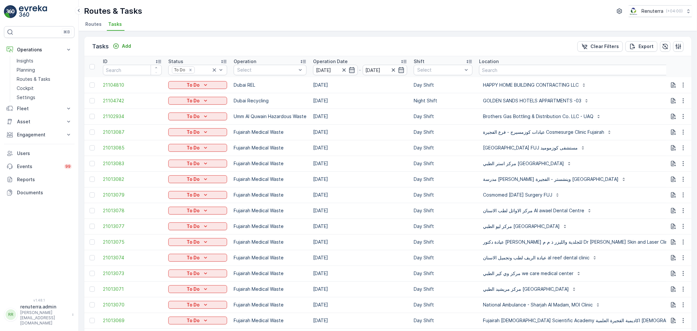
click at [442, 76] on th "Shift Select" at bounding box center [443, 66] width 65 height 21
click at [443, 73] on div "Select" at bounding box center [443, 70] width 59 height 10
click at [433, 114] on p "Night Shift" at bounding box center [437, 117] width 24 height 7
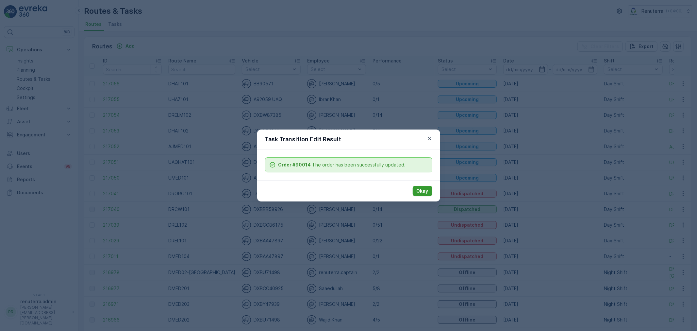
click at [423, 193] on p "Okay" at bounding box center [423, 191] width 12 height 7
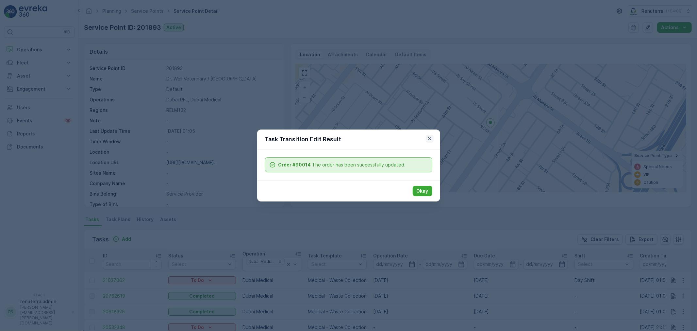
scroll to position [73, 0]
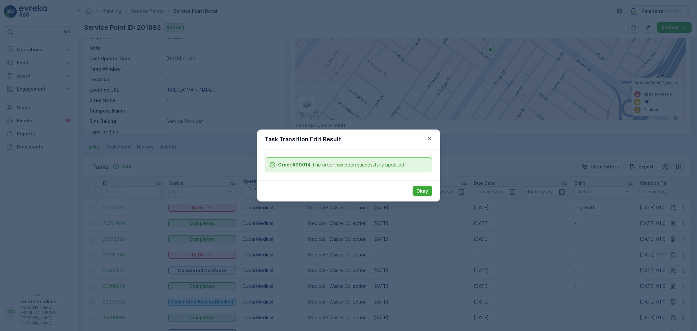
drag, startPoint x: 414, startPoint y: 190, endPoint x: 420, endPoint y: 191, distance: 5.7
click at [416, 192] on button "Okay" at bounding box center [423, 191] width 20 height 10
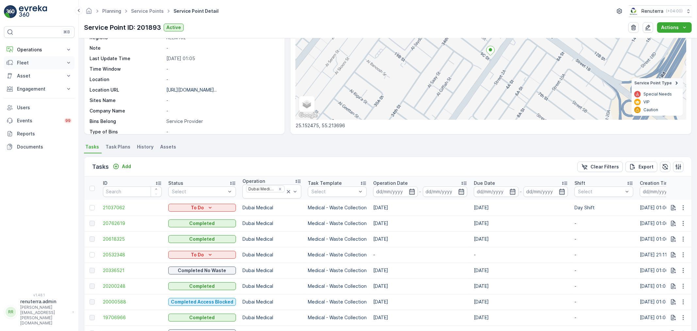
drag, startPoint x: 34, startPoint y: 48, endPoint x: 34, endPoint y: 59, distance: 11.4
click at [34, 50] on p "Operations" at bounding box center [39, 49] width 44 height 7
click at [32, 70] on p "Planning" at bounding box center [26, 70] width 18 height 7
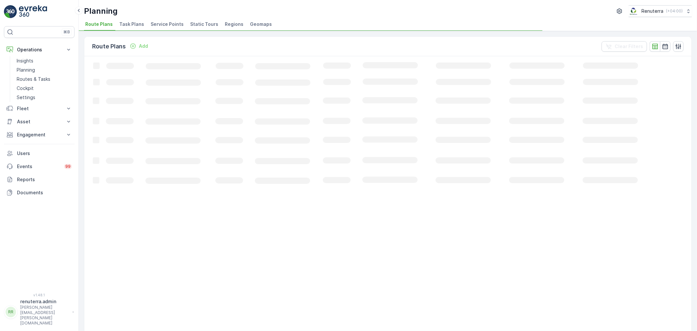
click at [161, 21] on span "Service Points" at bounding box center [167, 24] width 33 height 7
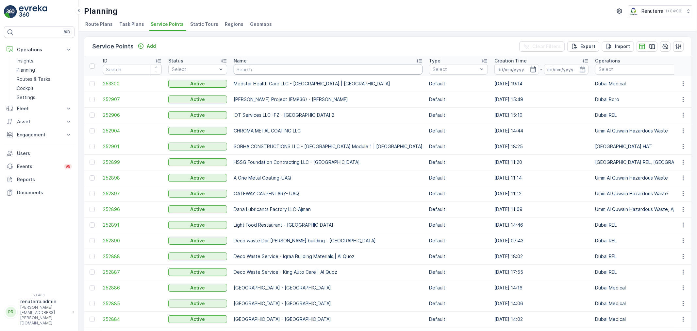
click at [239, 71] on input "text" at bounding box center [328, 69] width 189 height 10
type input "gnb"
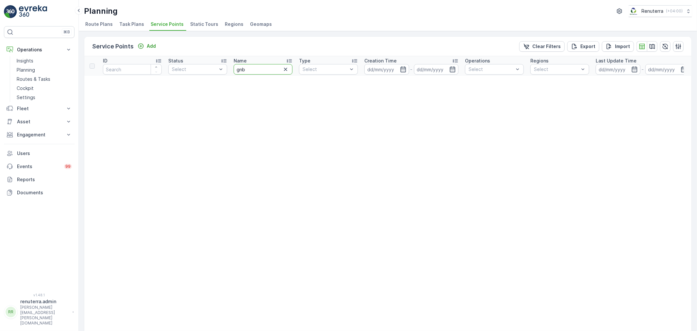
click at [256, 70] on input "gnb" at bounding box center [263, 69] width 59 height 10
type input "gb"
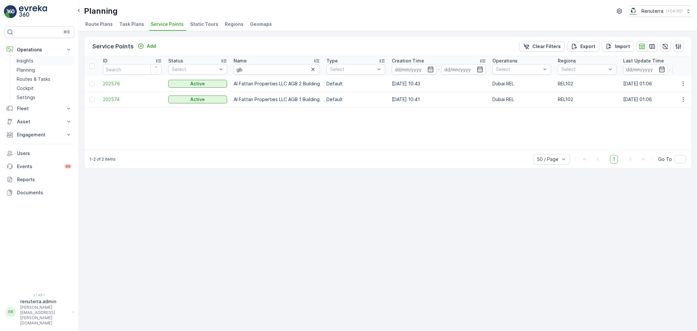
drag, startPoint x: 158, startPoint y: 200, endPoint x: 64, endPoint y: 61, distance: 168.0
click at [158, 198] on div "Service Points Add Clear Filters Export Import ID Status Select Name gb Type Se…" at bounding box center [388, 181] width 618 height 300
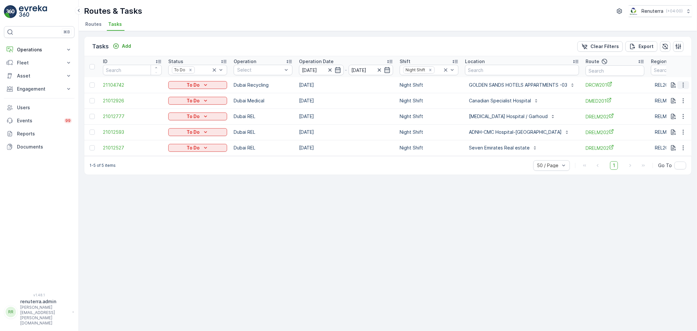
click at [679, 86] on button "button" at bounding box center [684, 85] width 12 height 8
click at [674, 115] on span "Change Route" at bounding box center [667, 112] width 32 height 7
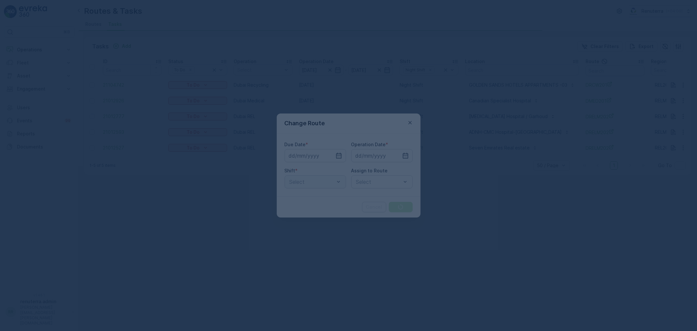
type input "[DATE]"
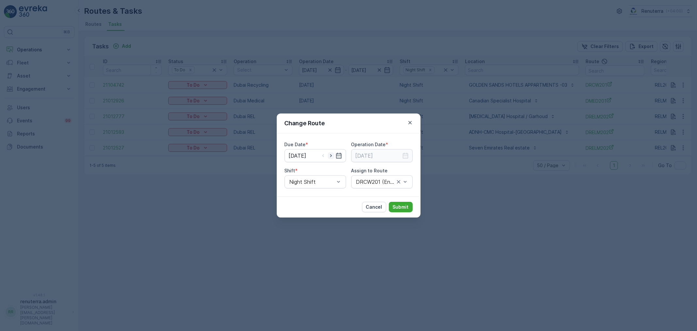
click at [334, 155] on icon "button" at bounding box center [331, 155] width 7 height 7
type input "[DATE]"
click at [408, 155] on icon "button" at bounding box center [406, 156] width 6 height 6
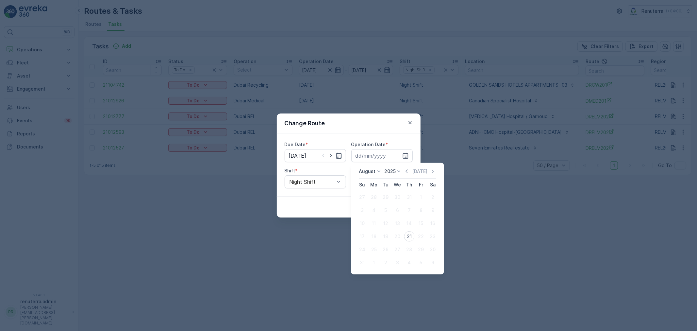
drag, startPoint x: 405, startPoint y: 235, endPoint x: 400, endPoint y: 223, distance: 13.3
click at [405, 233] on div "21" at bounding box center [409, 236] width 10 height 10
type input "[DATE]"
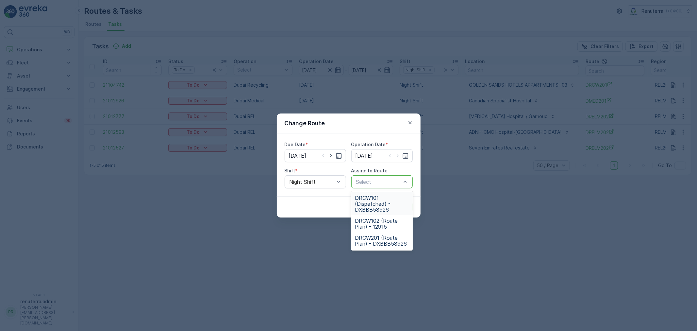
click at [383, 183] on div at bounding box center [379, 182] width 46 height 6
click at [365, 241] on span "DRCW201 (Route Plan) - DXBBB58926" at bounding box center [382, 241] width 54 height 12
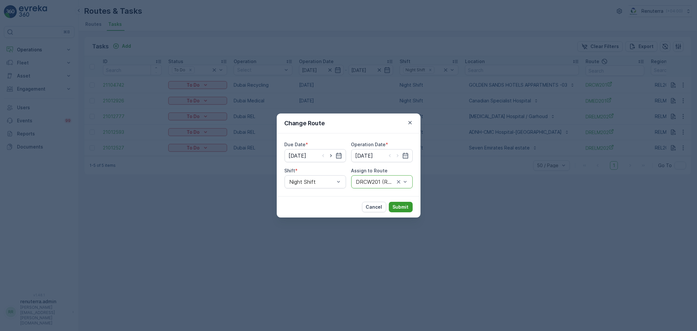
click at [398, 204] on p "Submit" at bounding box center [401, 207] width 16 height 7
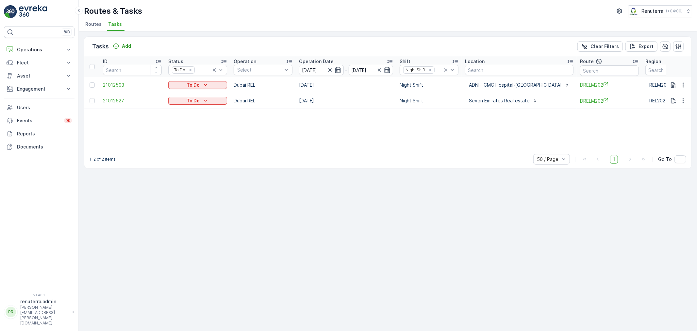
drag, startPoint x: 35, startPoint y: 46, endPoint x: 35, endPoint y: 65, distance: 18.6
click at [36, 45] on button "Operations" at bounding box center [39, 49] width 71 height 13
click at [30, 78] on p "Routes & Tasks" at bounding box center [34, 79] width 34 height 7
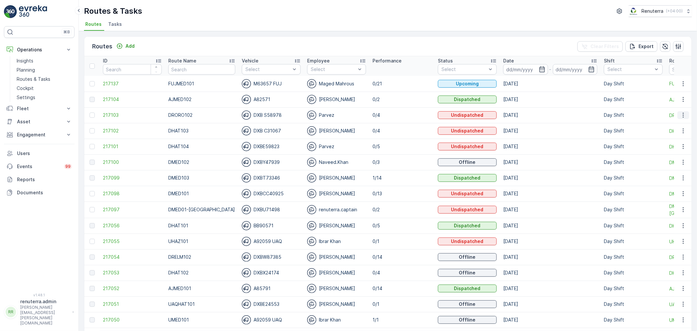
click at [681, 113] on icon "button" at bounding box center [683, 115] width 7 height 7
click at [666, 152] on span "Change Assignee" at bounding box center [668, 152] width 38 height 7
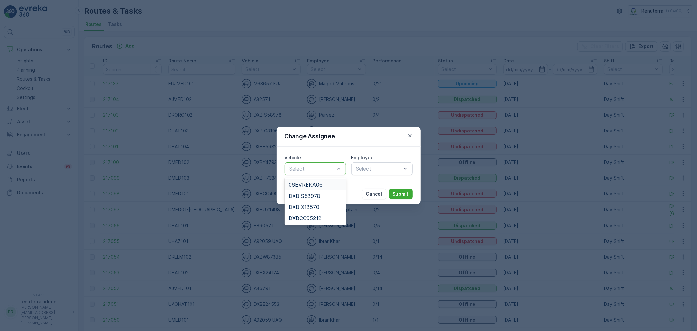
click at [312, 169] on div at bounding box center [312, 169] width 46 height 6
drag, startPoint x: 311, startPoint y: 197, endPoint x: 347, endPoint y: 187, distance: 37.3
click at [312, 197] on span "DXB S58978" at bounding box center [305, 196] width 32 height 6
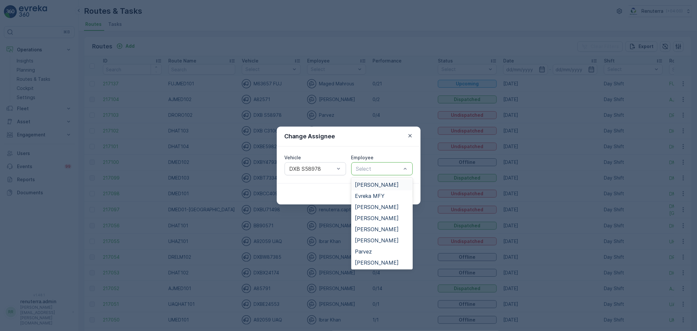
click at [377, 175] on div "Select" at bounding box center [381, 168] width 61 height 13
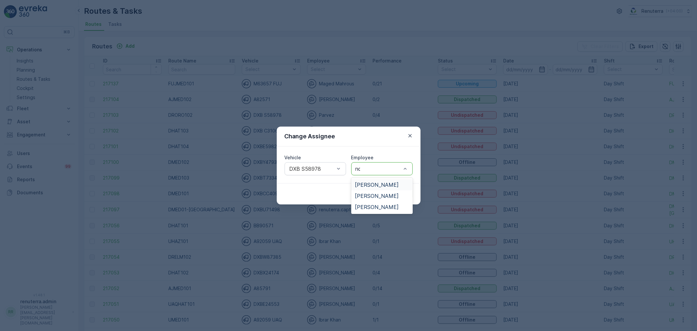
type input "noo"
drag, startPoint x: 379, startPoint y: 185, endPoint x: 400, endPoint y: 192, distance: 21.9
click at [380, 185] on span "[PERSON_NAME]" at bounding box center [377, 185] width 44 height 6
click at [401, 192] on p "Submit" at bounding box center [401, 194] width 16 height 7
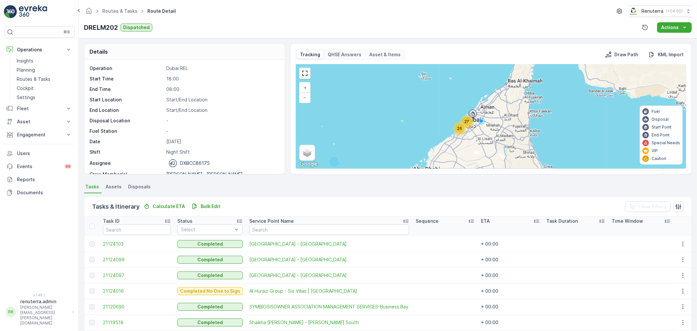
scroll to position [254, 0]
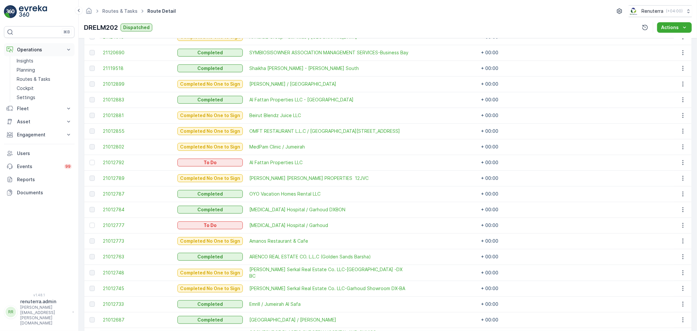
click at [40, 47] on p "Operations" at bounding box center [39, 49] width 44 height 7
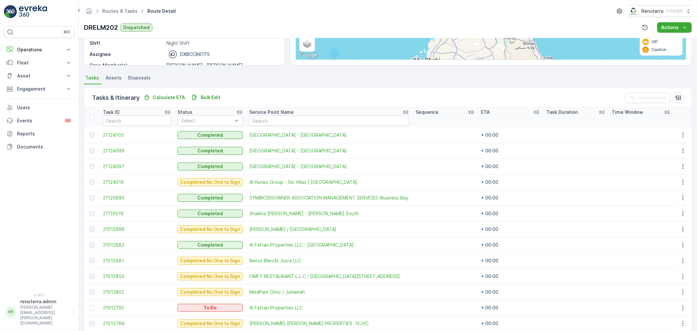
scroll to position [0, 0]
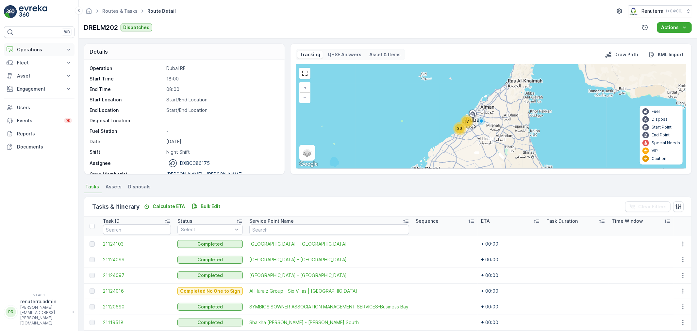
click at [36, 48] on p "Operations" at bounding box center [39, 49] width 44 height 7
click at [38, 67] on link "Planning" at bounding box center [44, 69] width 60 height 9
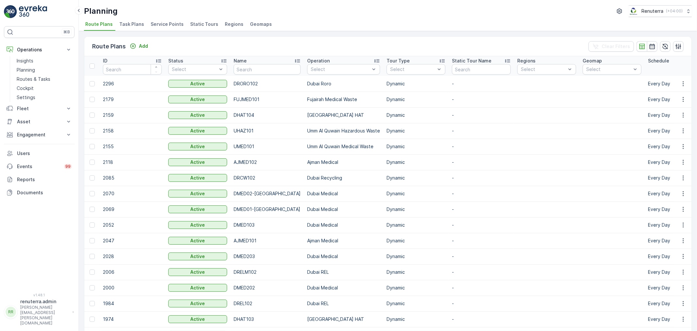
click at [164, 20] on li "Service Points" at bounding box center [167, 25] width 37 height 11
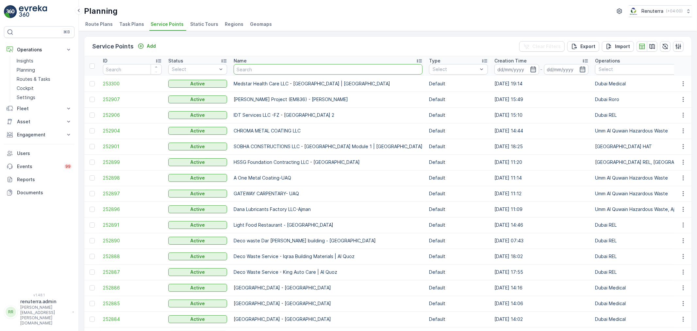
click at [303, 71] on input "text" at bounding box center [328, 69] width 189 height 10
type input "nabc"
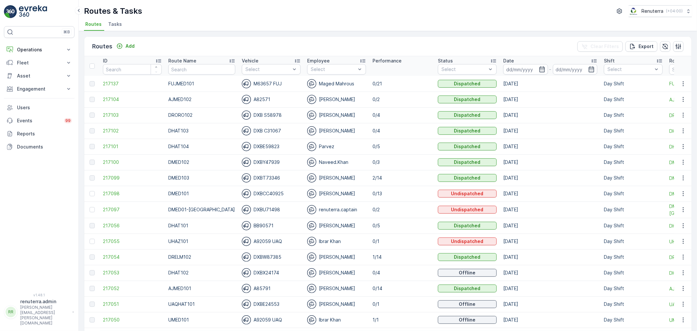
drag, startPoint x: 33, startPoint y: 48, endPoint x: 32, endPoint y: 65, distance: 17.7
click at [33, 49] on p "Operations" at bounding box center [39, 49] width 44 height 7
click at [31, 71] on p "Planning" at bounding box center [26, 70] width 18 height 7
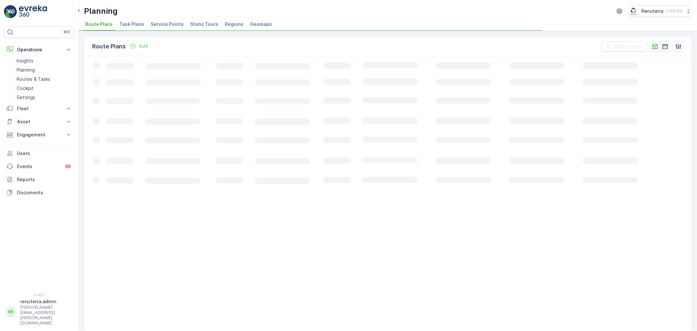
click at [160, 22] on span "Service Points" at bounding box center [167, 24] width 33 height 7
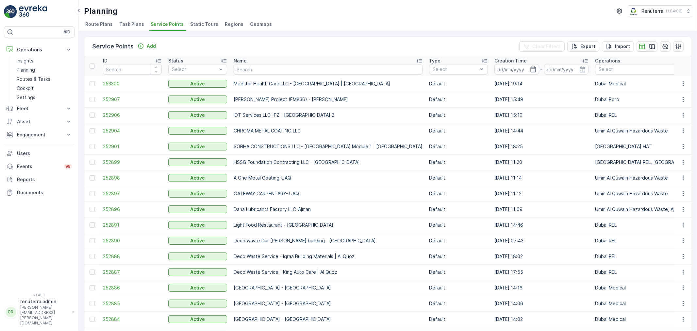
click at [243, 69] on input "text" at bounding box center [328, 69] width 189 height 10
type input "[GEOGRAPHIC_DATA]"
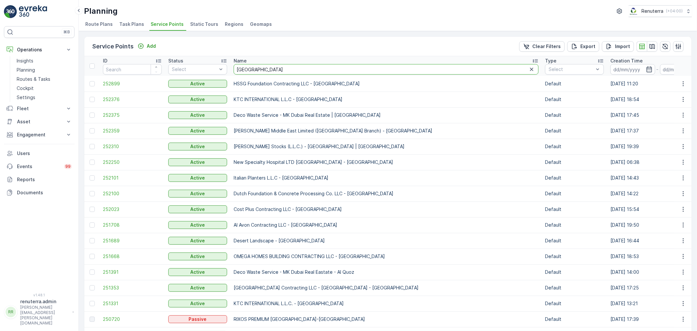
click at [275, 69] on input "[GEOGRAPHIC_DATA]" at bounding box center [386, 69] width 305 height 10
type input "dubai duty"
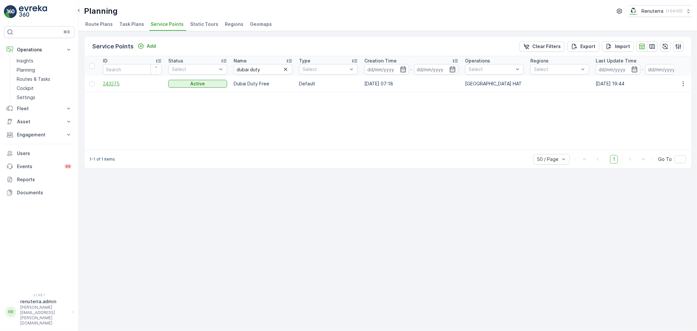
click at [118, 84] on span "243275" at bounding box center [132, 83] width 59 height 7
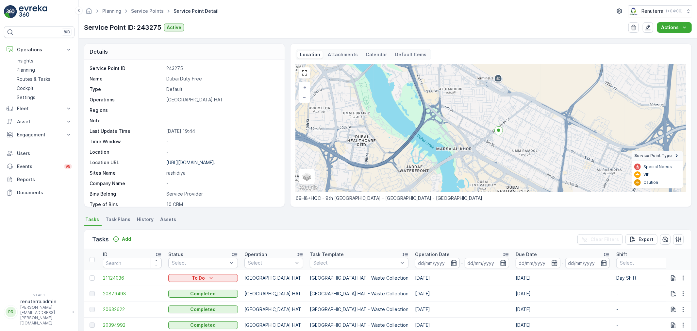
drag, startPoint x: 512, startPoint y: 145, endPoint x: 494, endPoint y: 147, distance: 17.8
click at [494, 147] on div "+ − Satellite Roadmap Terrain Hybrid Leaflet Keyboard shortcuts Map Data Map da…" at bounding box center [491, 128] width 391 height 128
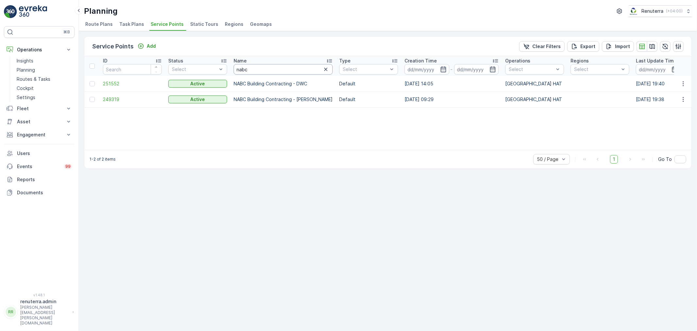
click at [259, 67] on input "nabc" at bounding box center [283, 69] width 99 height 10
